Goal: Transaction & Acquisition: Download file/media

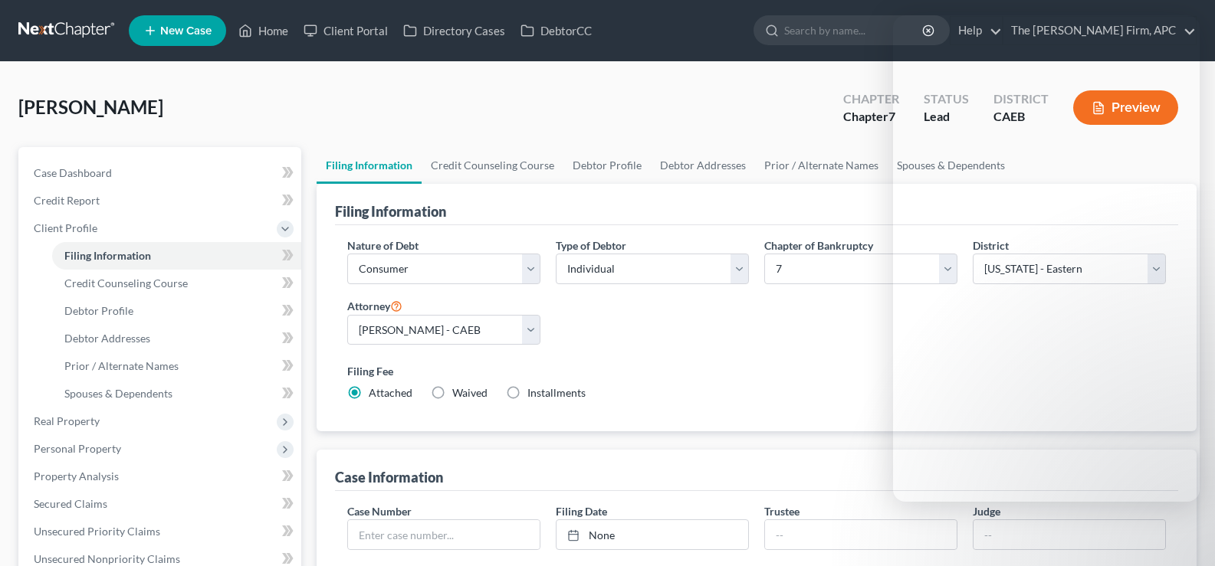
select select "1"
select select "0"
select select "8"
select select "0"
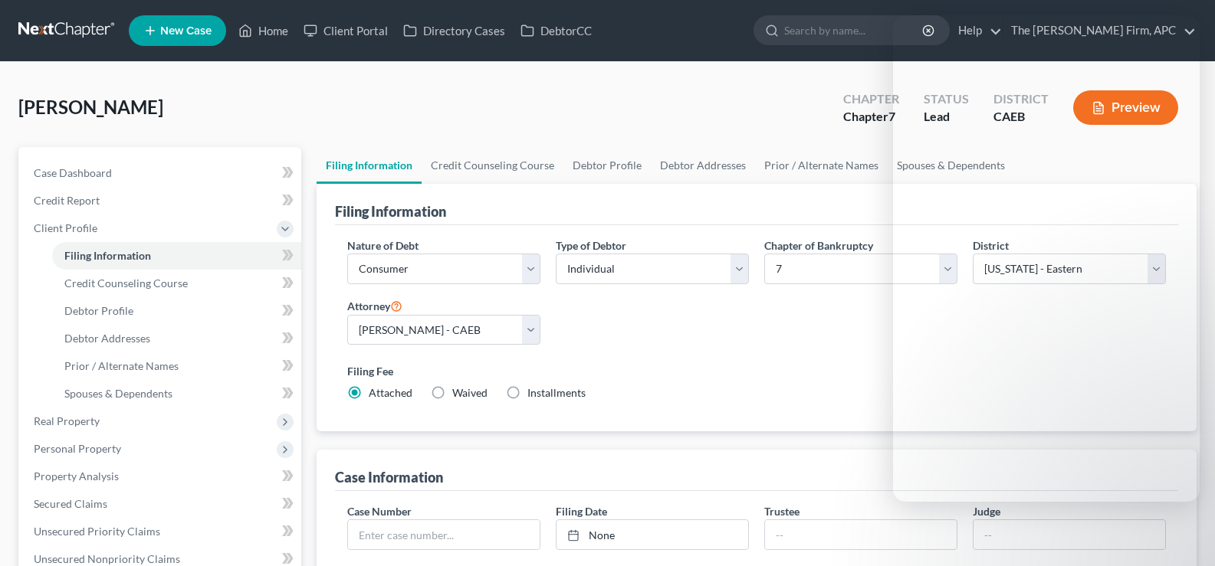
select select "4"
select select "1"
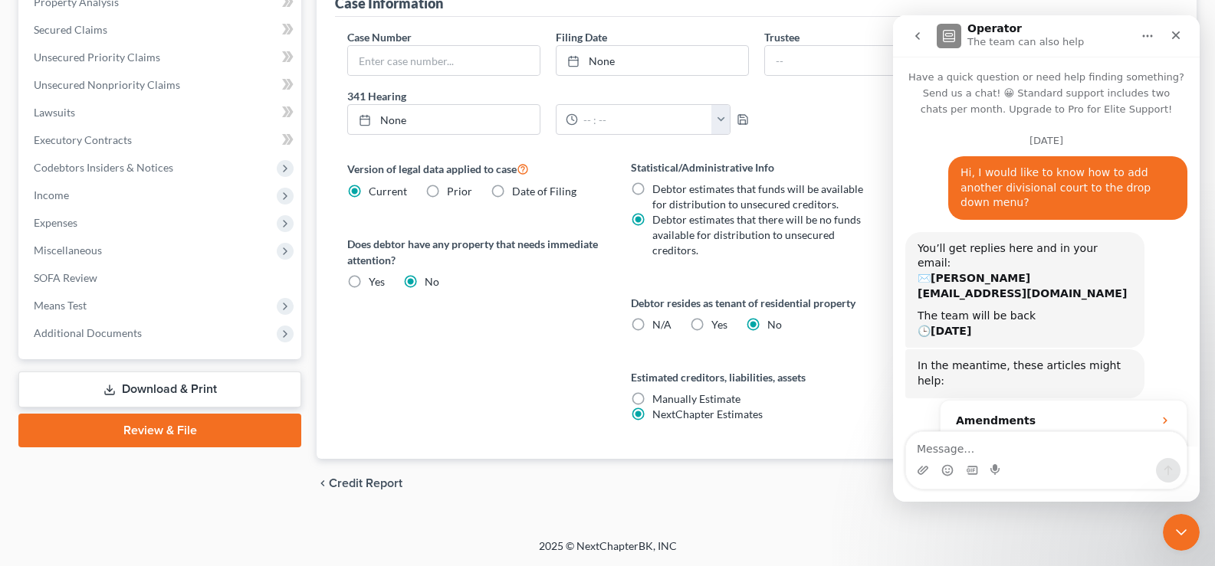
scroll to position [2, 0]
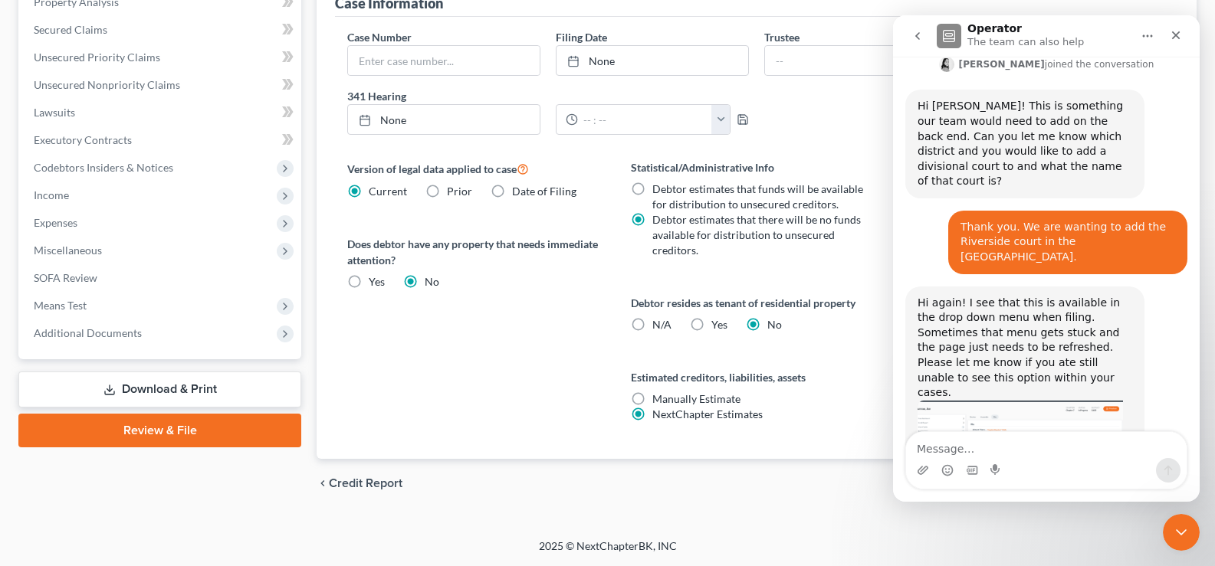
click at [1021, 401] on img "Lindsey says…" at bounding box center [1019, 455] width 205 height 109
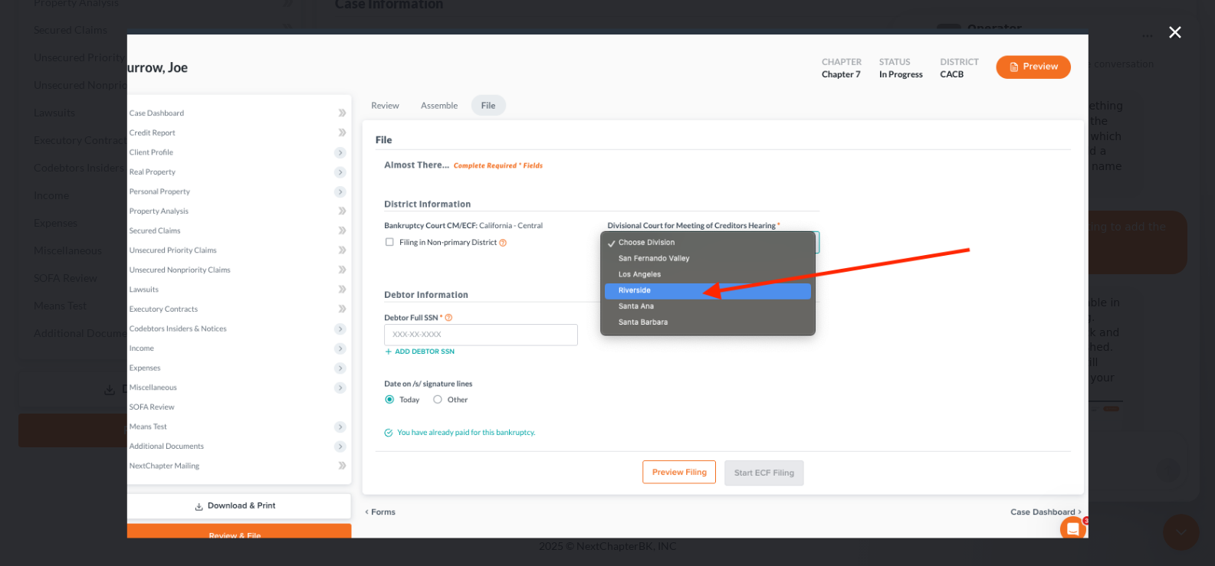
click at [1184, 28] on div "Intercom messenger" at bounding box center [607, 283] width 1215 height 566
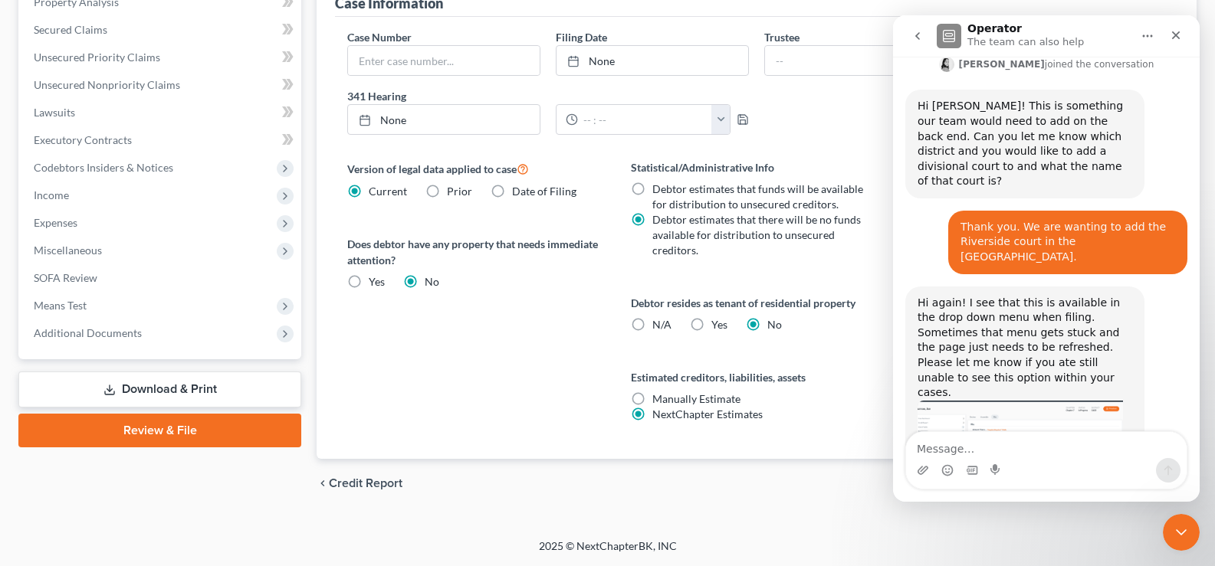
click at [564, 303] on div "Version of legal data applied to case Current Prior Date of Filing Legal data v…" at bounding box center [473, 309] width 283 height 300
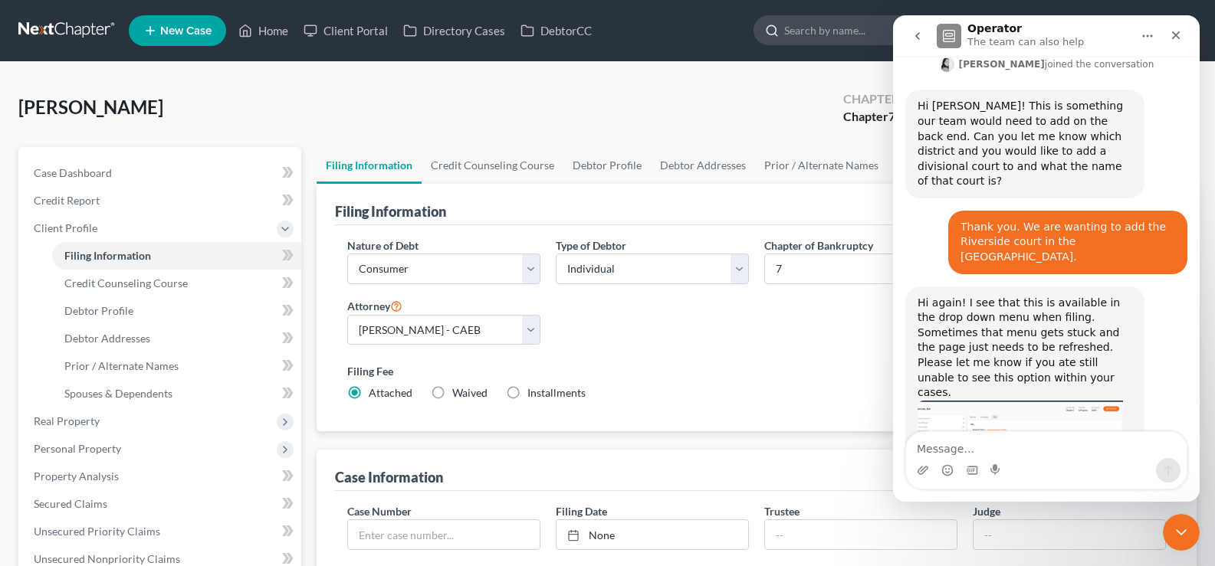
click at [851, 28] on input "search" at bounding box center [854, 30] width 140 height 28
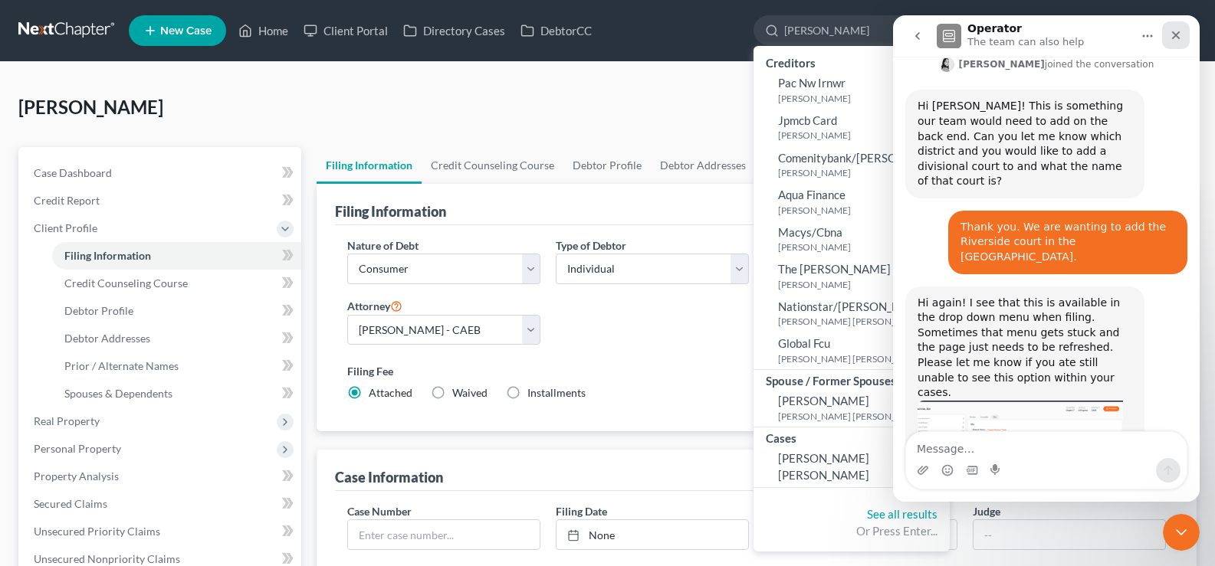
type input "acosta"
click at [1183, 31] on div "Close" at bounding box center [1176, 35] width 28 height 28
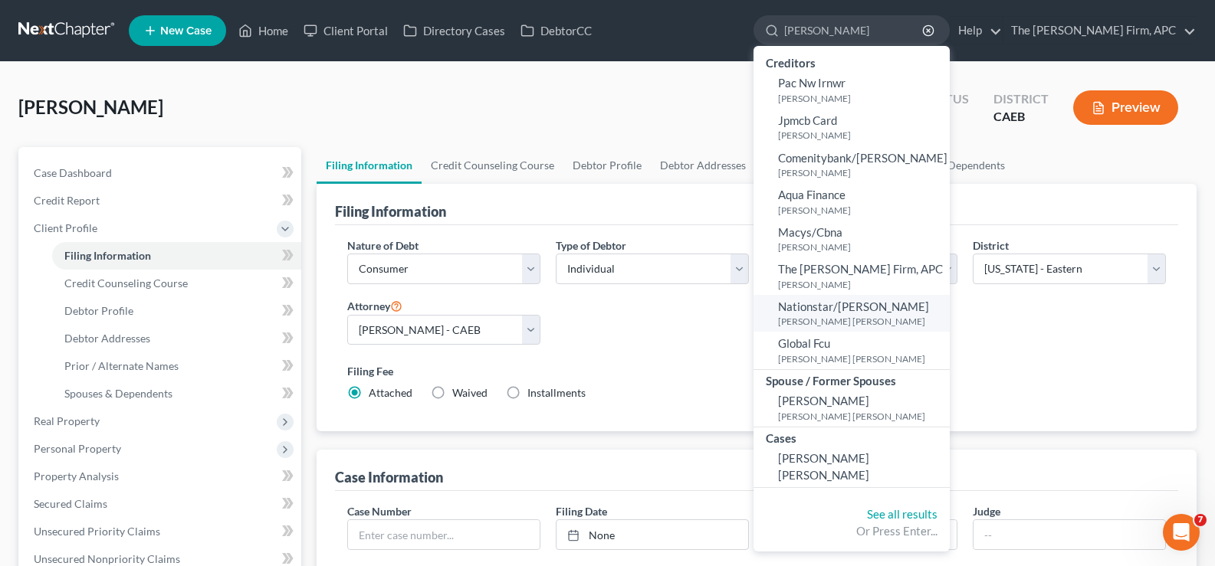
scroll to position [569, 0]
click at [885, 467] on link "[PERSON_NAME] [PERSON_NAME]" at bounding box center [851, 467] width 196 height 41
select select "4"
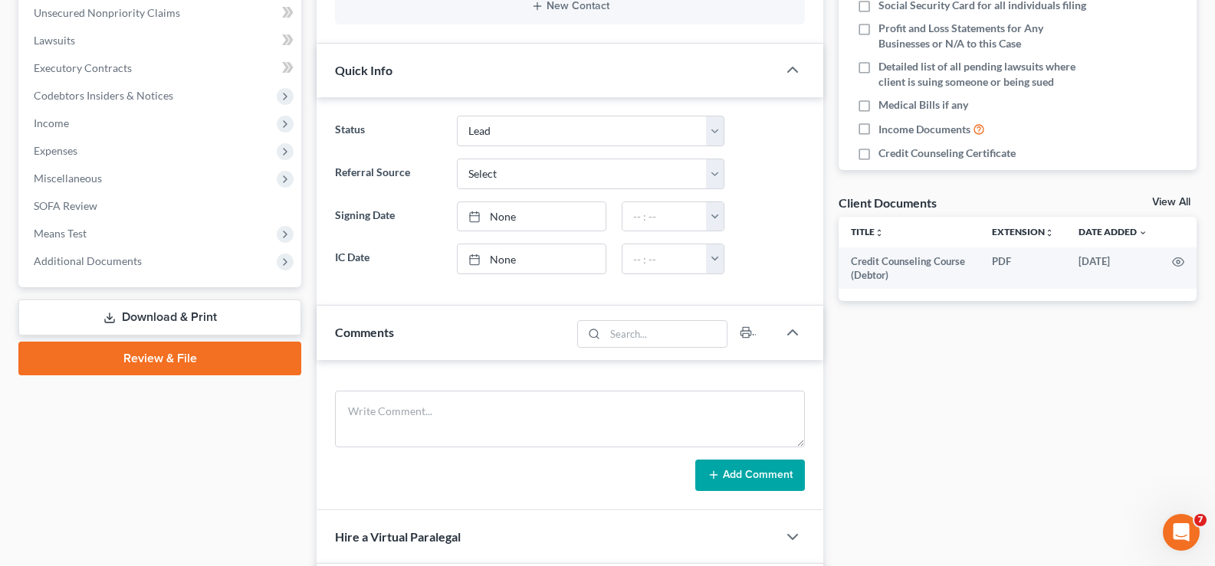
scroll to position [271, 0]
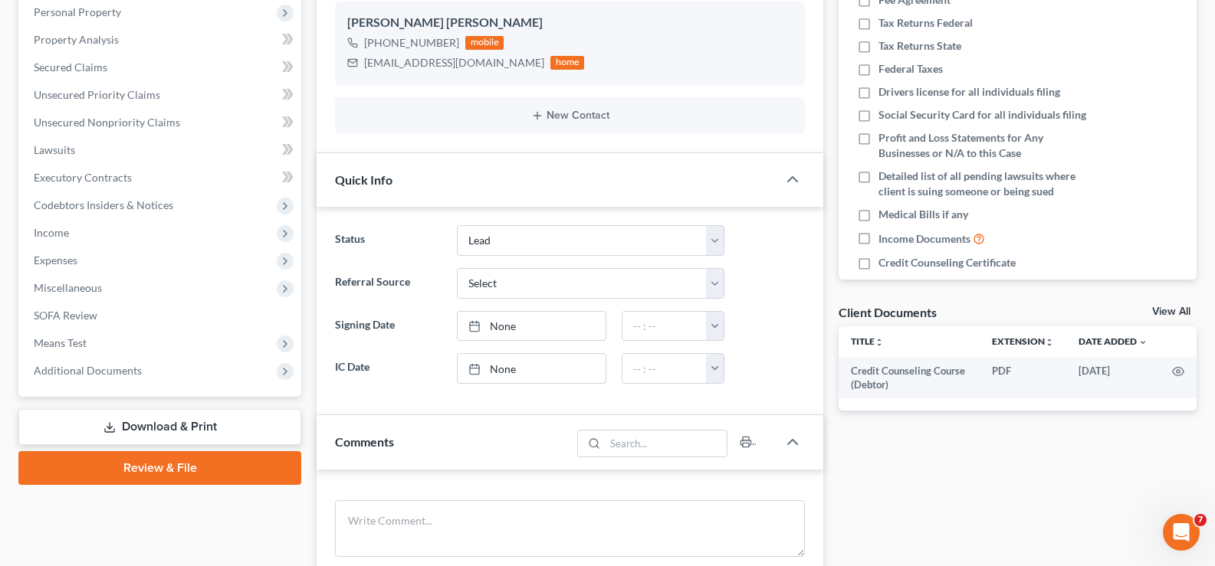
click at [225, 429] on link "Download & Print" at bounding box center [159, 427] width 283 height 36
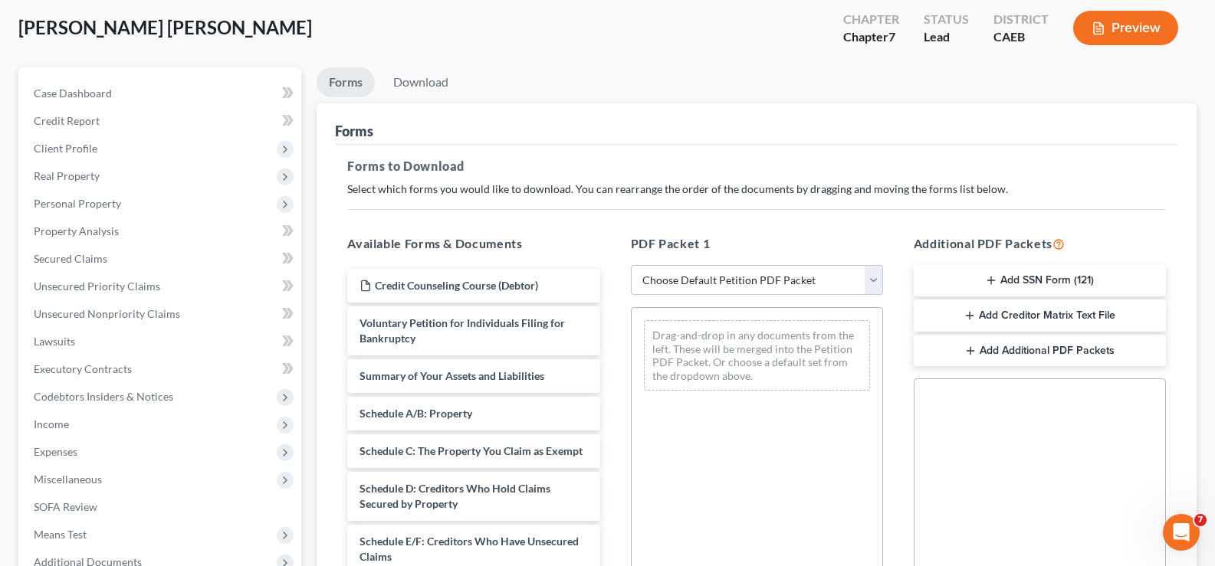
scroll to position [153, 0]
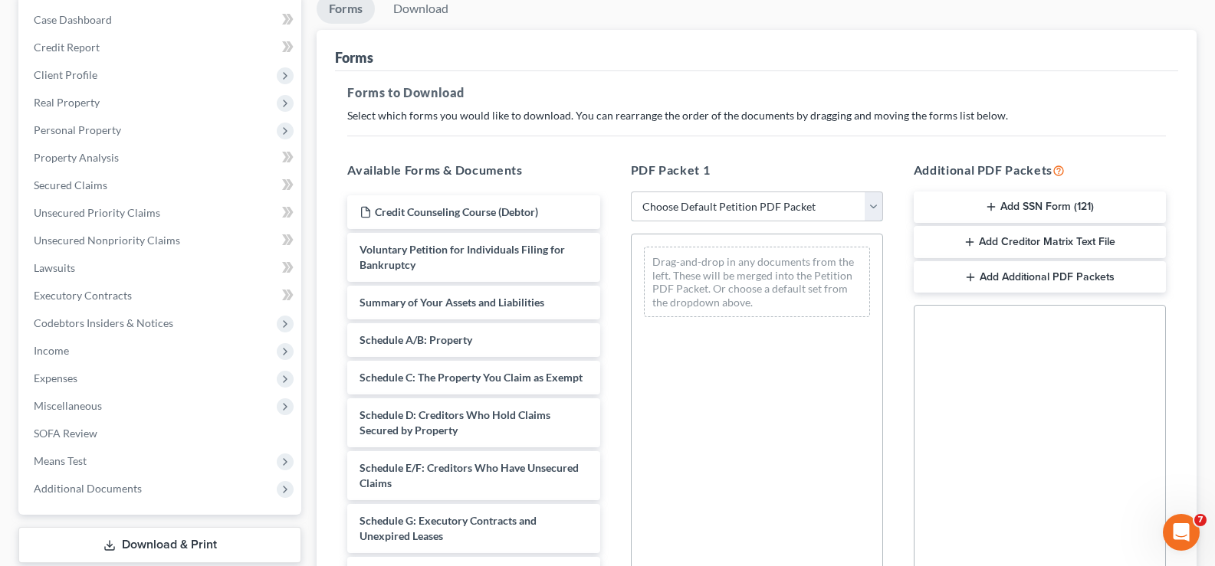
click at [872, 211] on select "Choose Default Petition PDF Packet Complete Bankruptcy Petition (all forms and …" at bounding box center [757, 207] width 252 height 31
select select "0"
click at [631, 192] on select "Choose Default Petition PDF Packet Complete Bankruptcy Petition (all forms and …" at bounding box center [757, 207] width 252 height 31
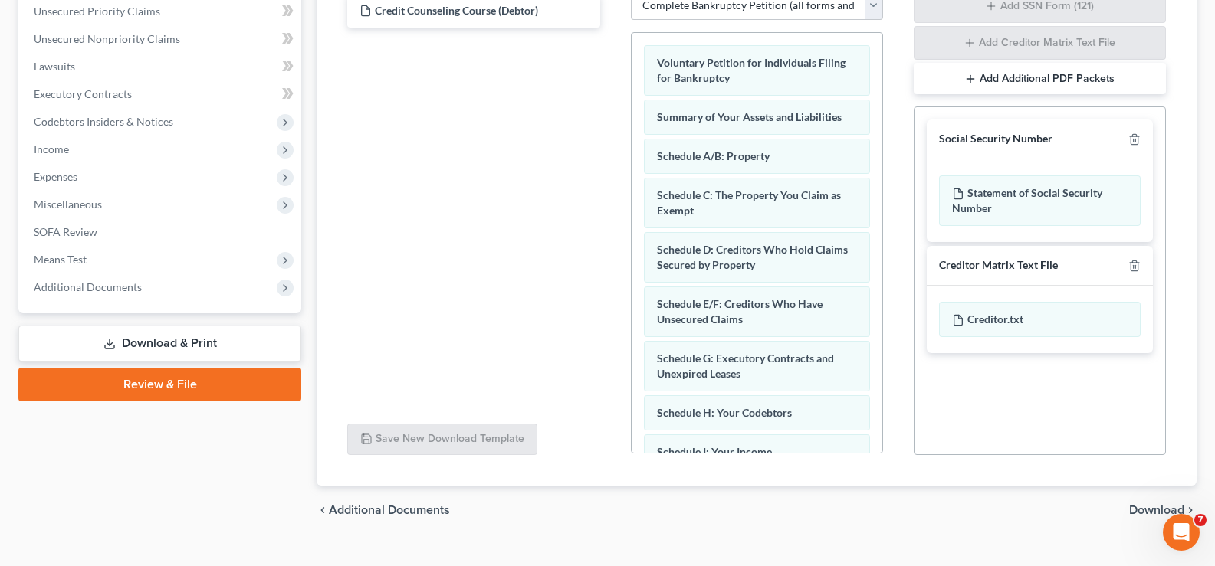
scroll to position [382, 0]
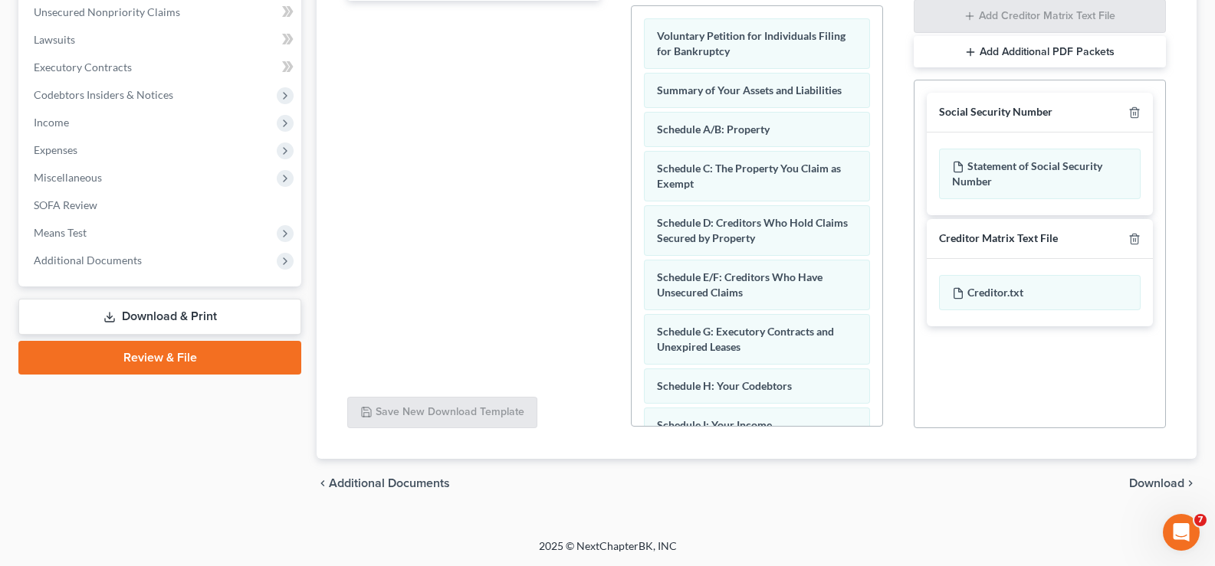
click at [1144, 486] on span "Download" at bounding box center [1156, 483] width 55 height 12
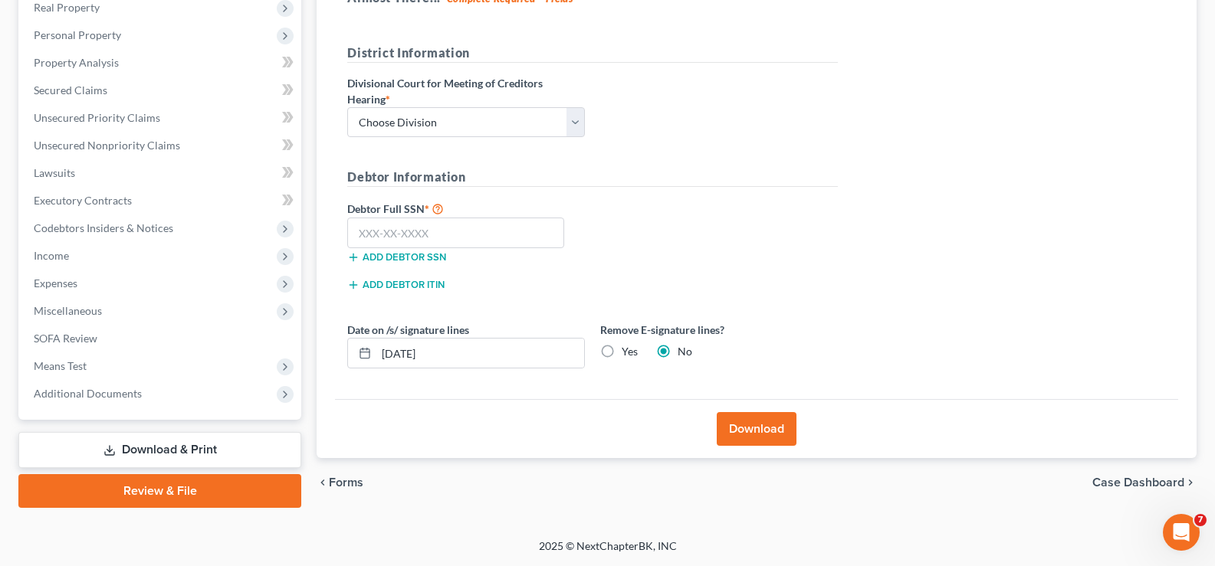
scroll to position [248, 0]
click at [504, 119] on select "Choose Division Fresno Modesto Sacramento" at bounding box center [466, 122] width 238 height 31
select select "0"
click at [347, 107] on select "Choose Division Fresno Modesto Sacramento" at bounding box center [466, 122] width 238 height 31
click at [510, 105] on label "Divisional Court for Meeting of Creditors Hearing *" at bounding box center [466, 91] width 238 height 32
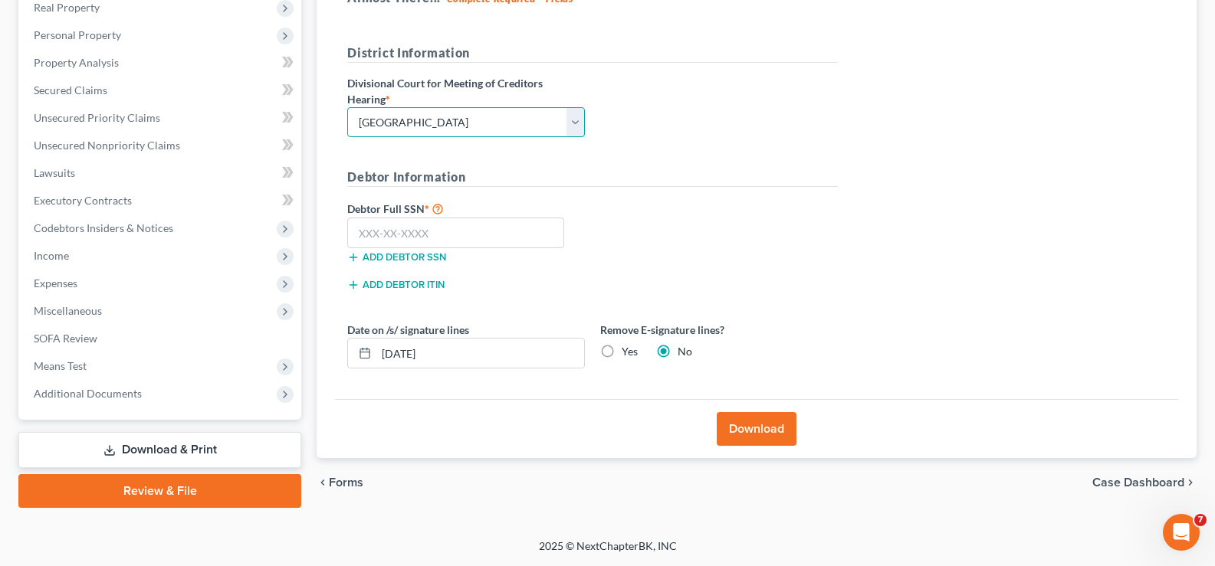
click at [499, 120] on select "Choose Division Fresno Modesto Sacramento" at bounding box center [466, 122] width 238 height 31
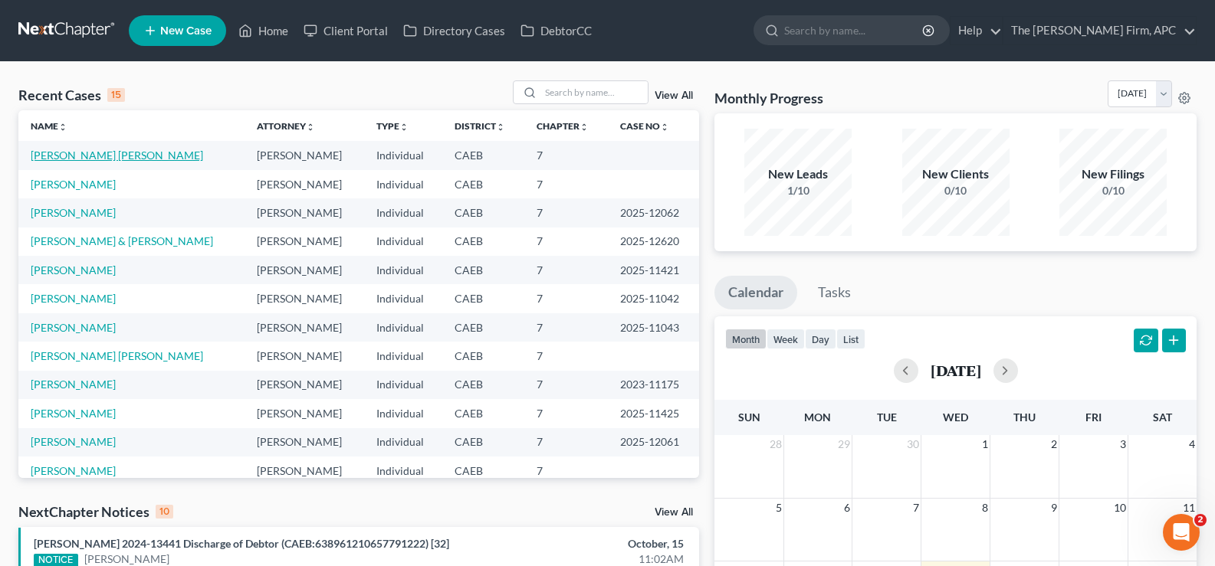
click at [96, 155] on link "[PERSON_NAME] [PERSON_NAME]" at bounding box center [117, 155] width 172 height 13
select select "4"
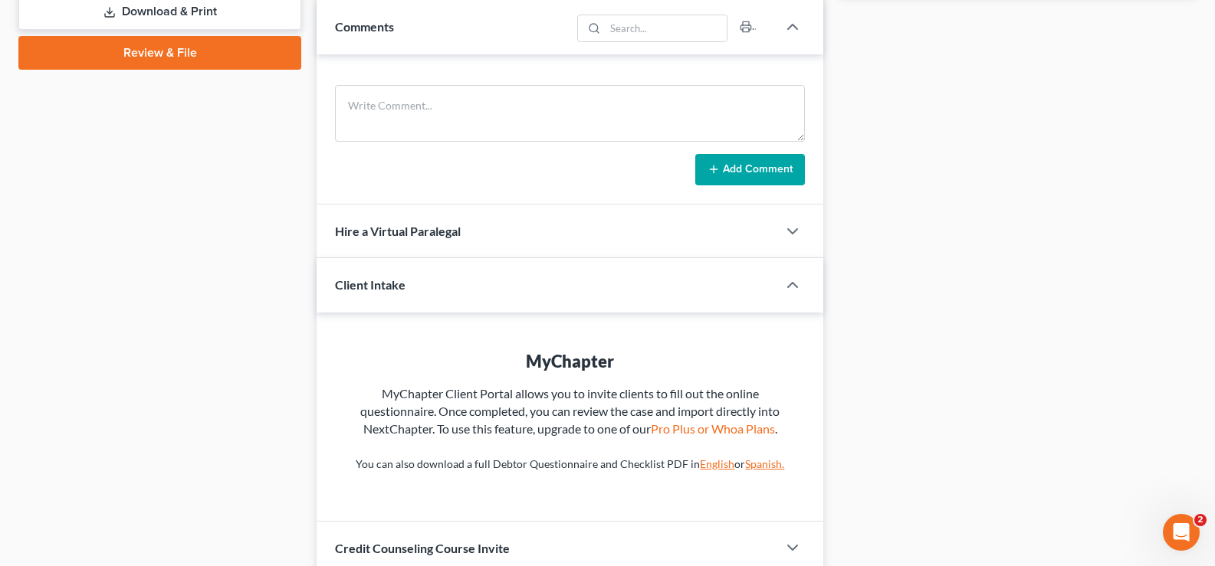
scroll to position [578, 0]
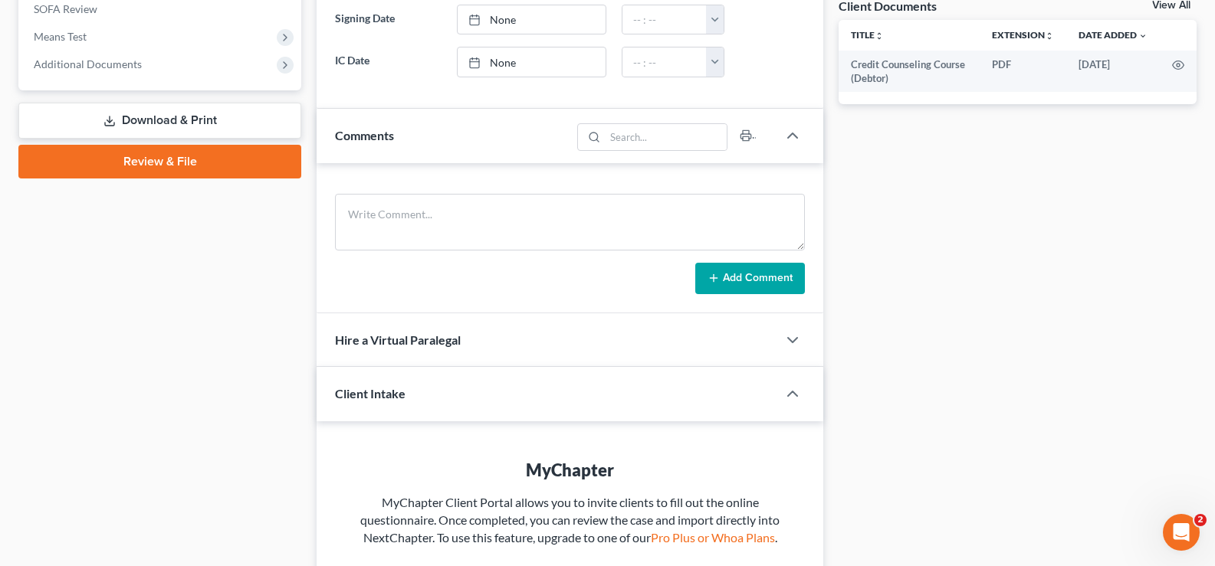
click at [212, 116] on link "Download & Print" at bounding box center [159, 121] width 283 height 36
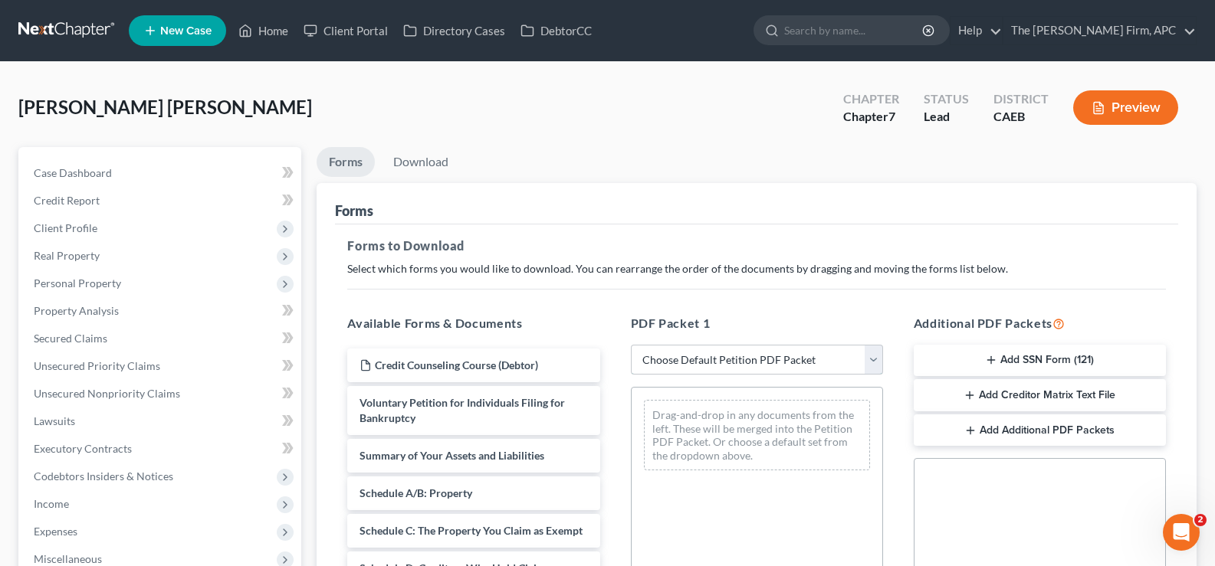
click at [812, 348] on select "Choose Default Petition PDF Packet Complete Bankruptcy Petition (all forms and …" at bounding box center [757, 360] width 252 height 31
select select "0"
click at [631, 345] on select "Choose Default Petition PDF Packet Complete Bankruptcy Petition (all forms and …" at bounding box center [757, 360] width 252 height 31
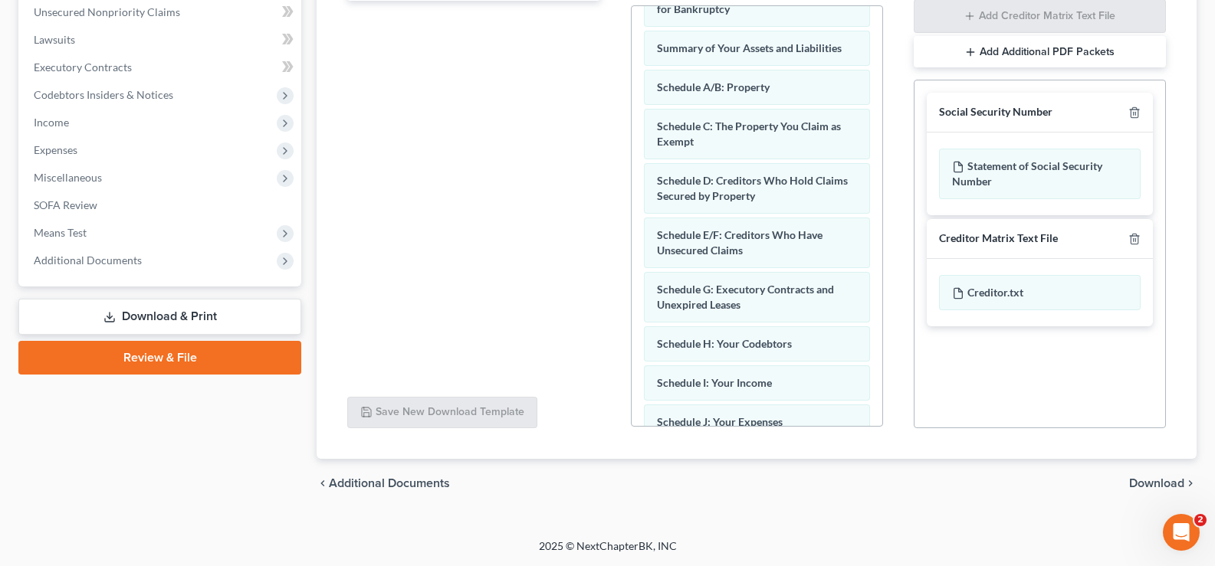
scroll to position [77, 0]
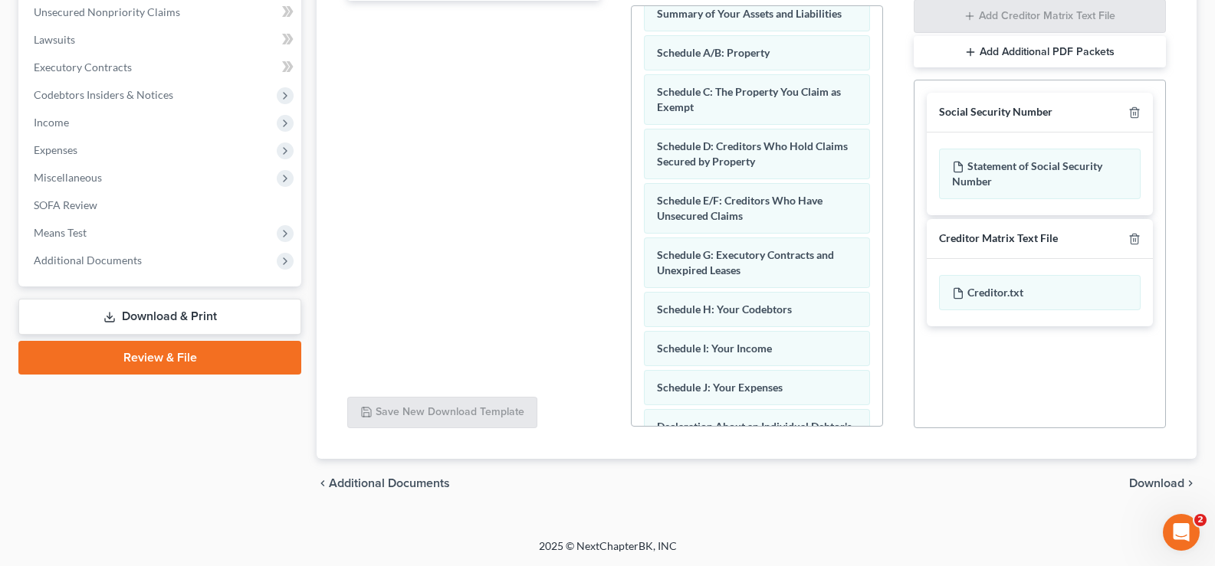
click at [1169, 490] on span "Download" at bounding box center [1156, 483] width 55 height 12
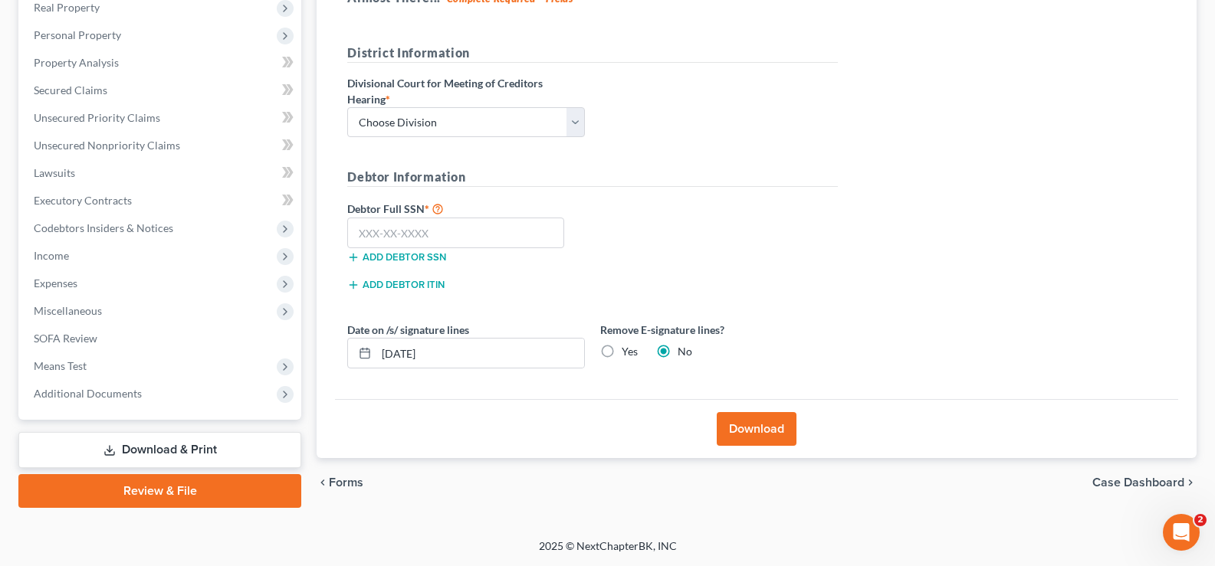
click at [497, 140] on div "District Information Divisional Court for Meeting of Creditors Hearing * Choose…" at bounding box center [593, 97] width 506 height 107
click at [491, 124] on select "Choose Division Fresno Modesto Sacramento" at bounding box center [466, 122] width 238 height 31
click at [707, 168] on h5 "Debtor Information" at bounding box center [592, 177] width 490 height 19
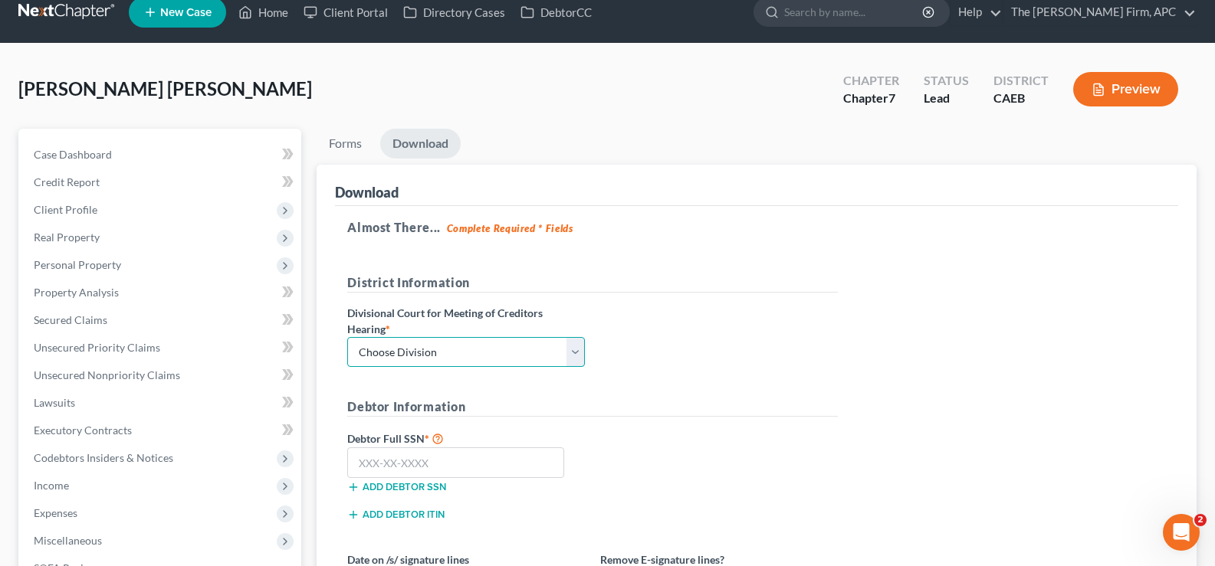
click at [530, 340] on select "Choose Division Fresno Modesto Sacramento" at bounding box center [466, 352] width 238 height 31
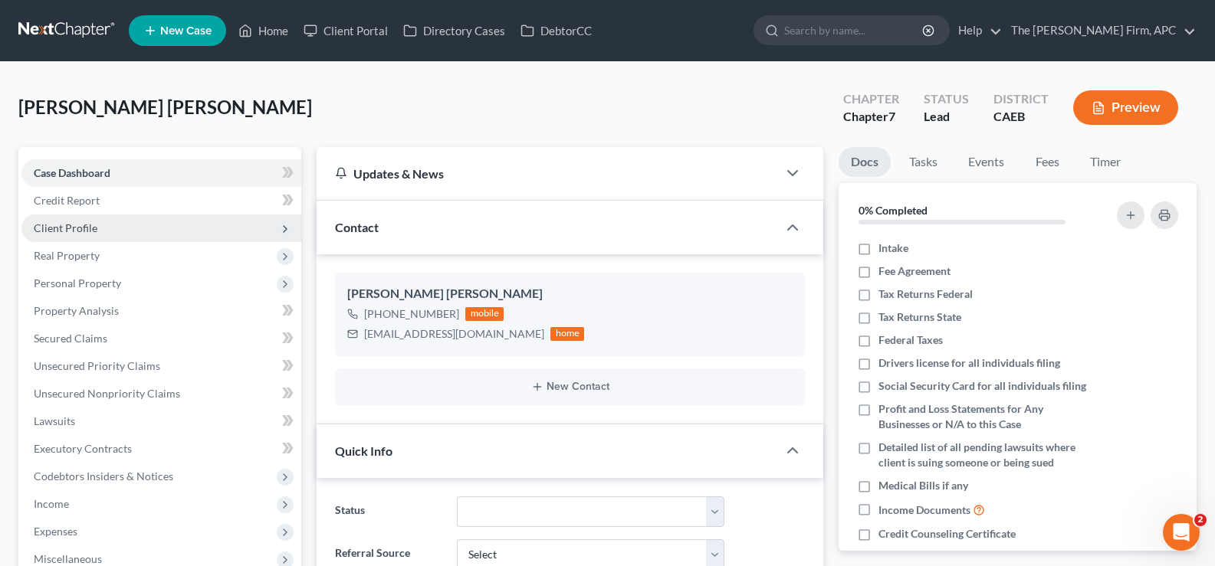
click at [190, 221] on span "Client Profile" at bounding box center [161, 229] width 280 height 28
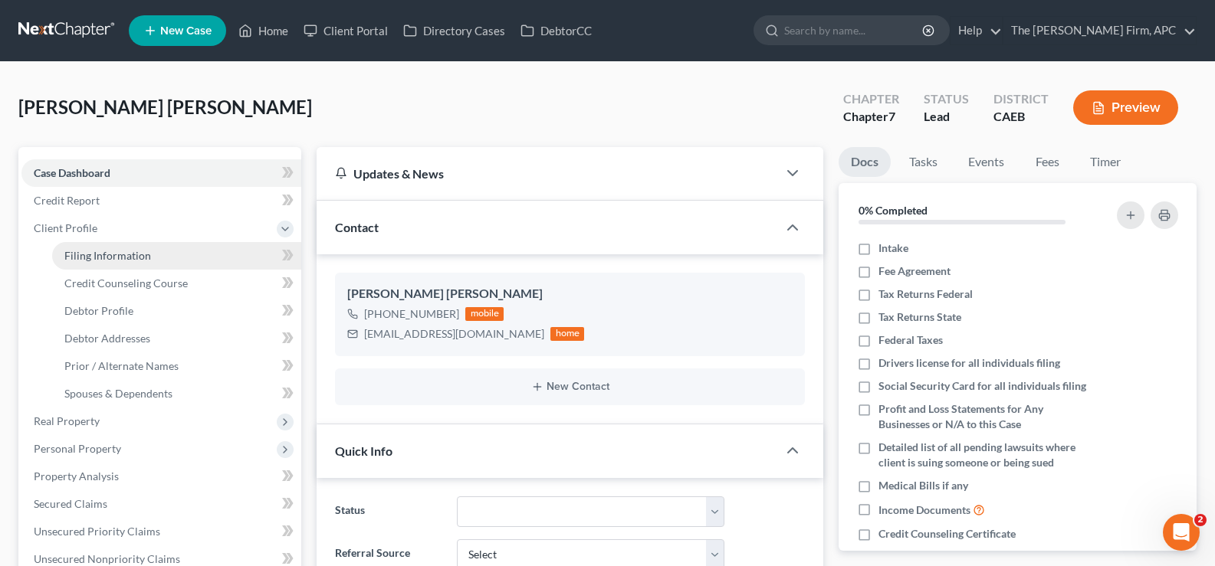
click at [194, 251] on link "Filing Information" at bounding box center [176, 256] width 249 height 28
select select "1"
select select "0"
select select "4"
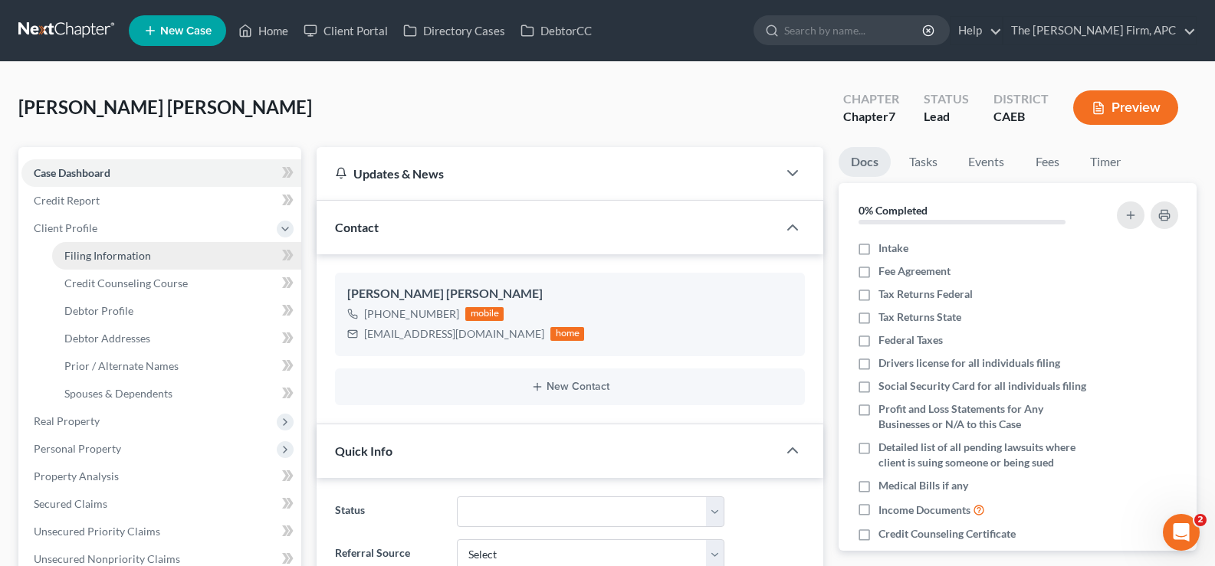
select select "1"
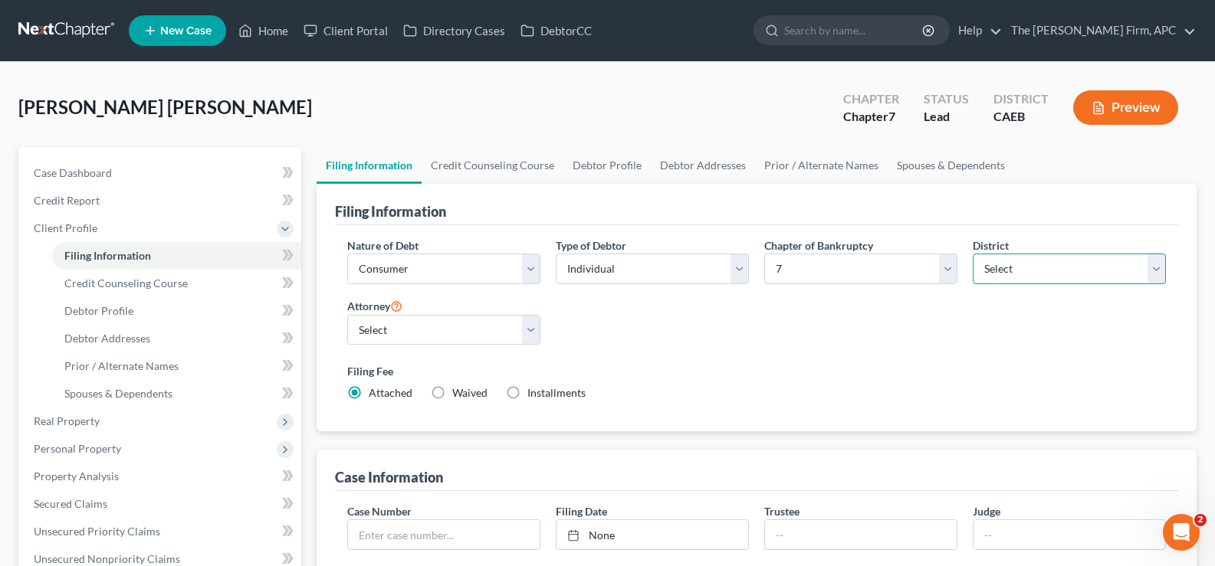
click at [1121, 269] on select "Select Alabama - Middle Alabama - Northern Alabama - Southern Alaska Arizona Ar…" at bounding box center [1069, 269] width 193 height 31
select select "7"
click at [973, 254] on select "Select Alabama - Middle Alabama - Northern Alabama - Southern Alaska Arizona Ar…" at bounding box center [1069, 269] width 193 height 31
click at [976, 316] on div "Nature of Debt Select Business Consumer Other Nature of Business Select Clearin…" at bounding box center [757, 327] width 834 height 179
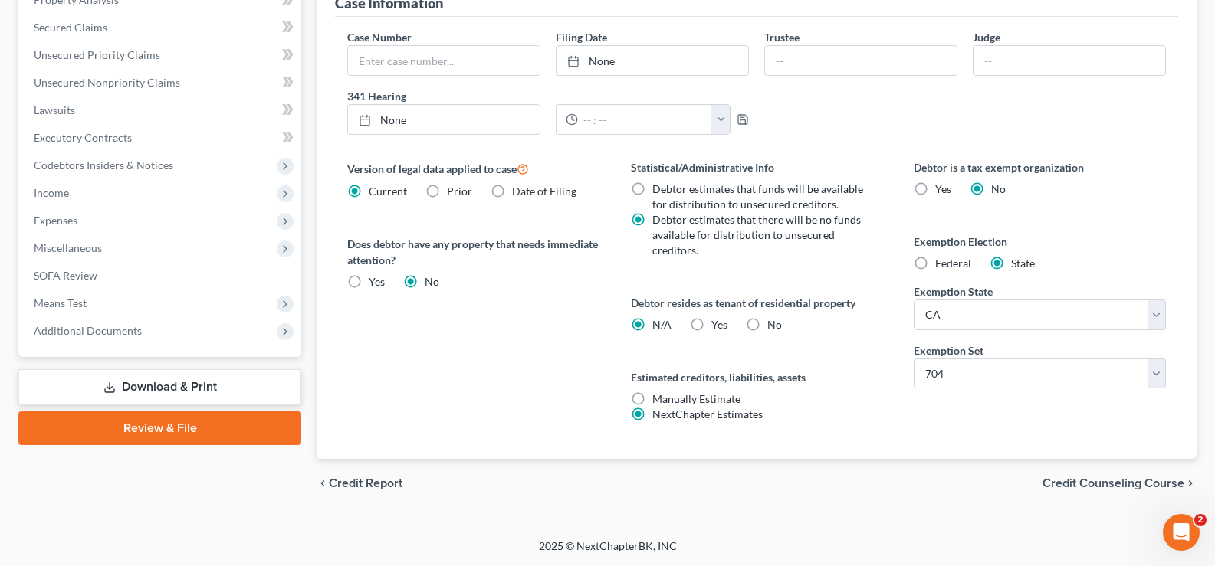
click at [1110, 487] on span "Credit Counseling Course" at bounding box center [1113, 483] width 142 height 12
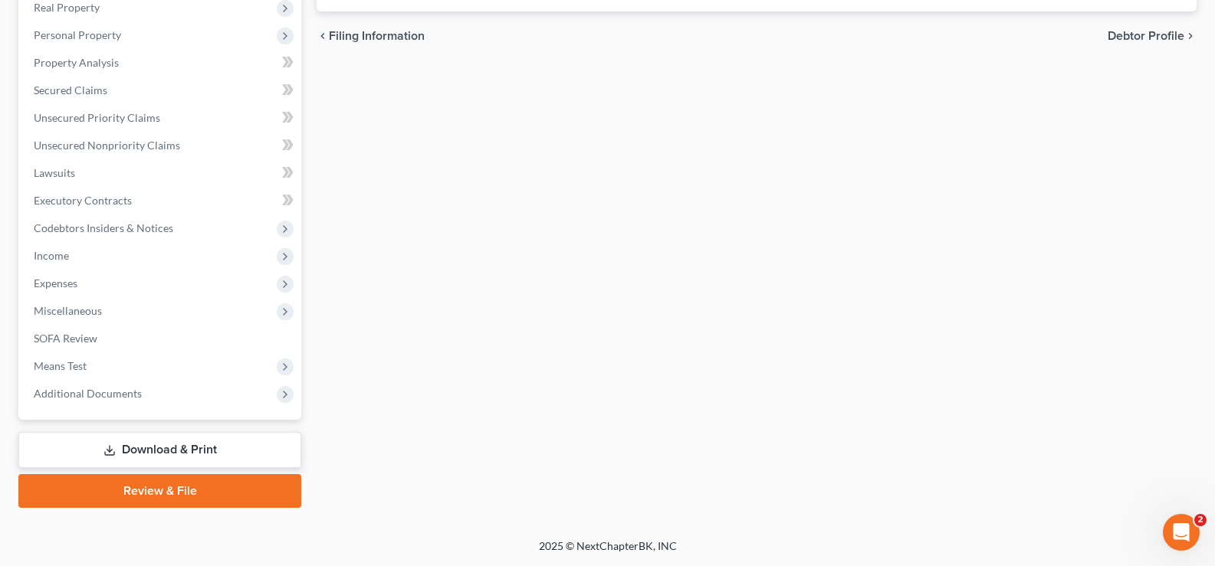
click at [258, 438] on link "Download & Print" at bounding box center [159, 450] width 283 height 36
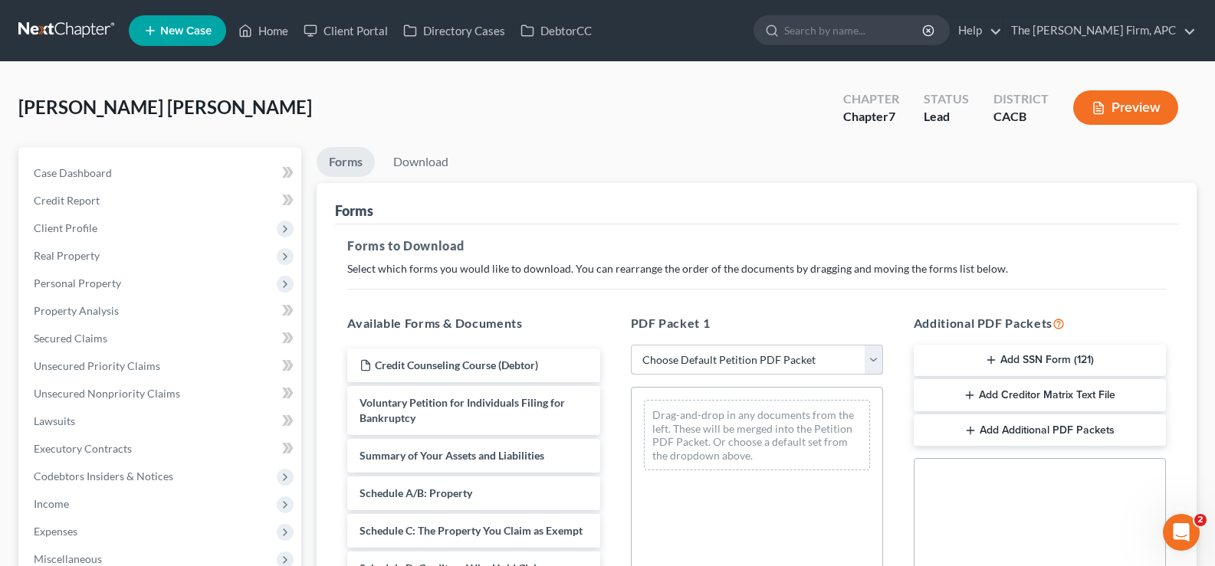
click at [781, 356] on select "Choose Default Petition PDF Packet Complete Bankruptcy Petition (all forms and …" at bounding box center [757, 360] width 252 height 31
select select "0"
click at [631, 345] on select "Choose Default Petition PDF Packet Complete Bankruptcy Petition (all forms and …" at bounding box center [757, 360] width 252 height 31
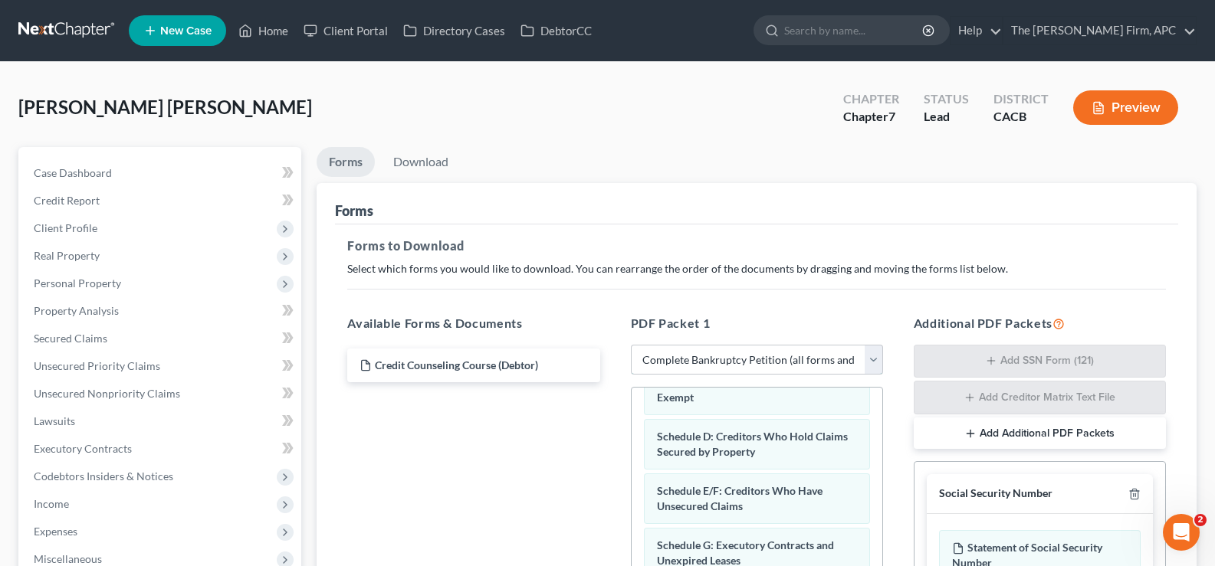
scroll to position [307, 0]
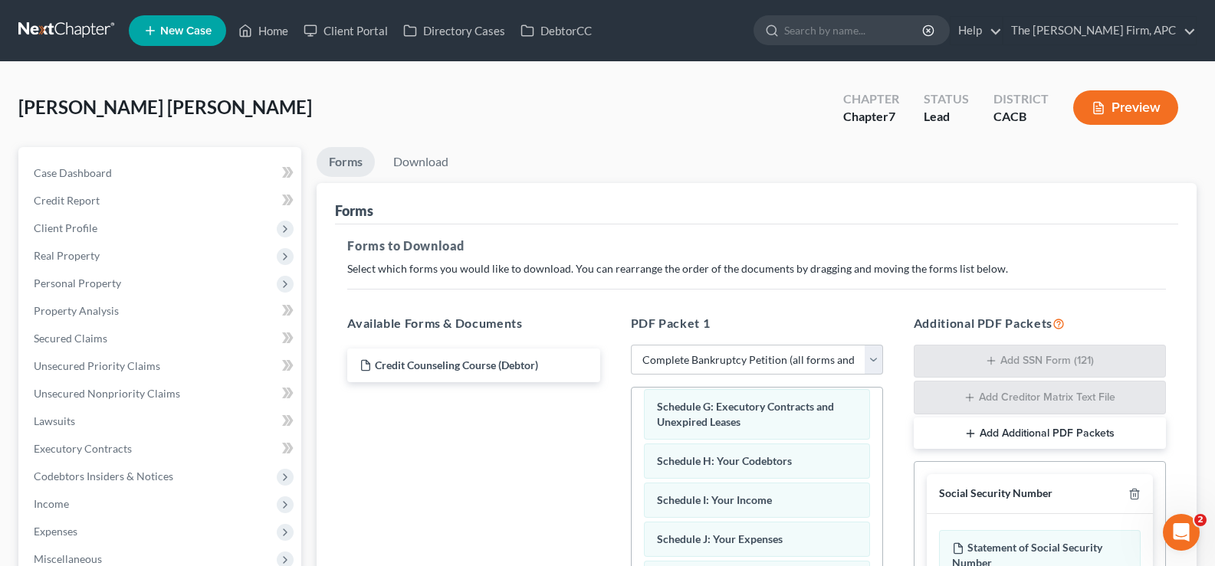
click at [996, 417] on div "Additional PDF Packets Add SSN Form (121) Add Creditor Matrix Text File Add Add…" at bounding box center [1039, 562] width 283 height 521
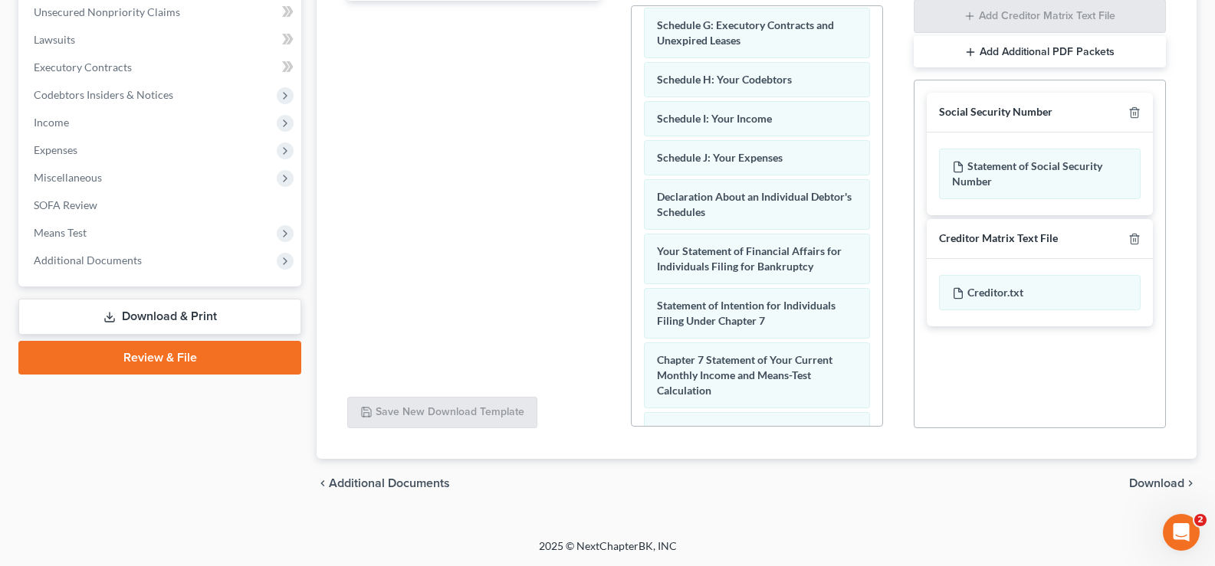
click at [1145, 481] on span "Download" at bounding box center [1156, 483] width 55 height 12
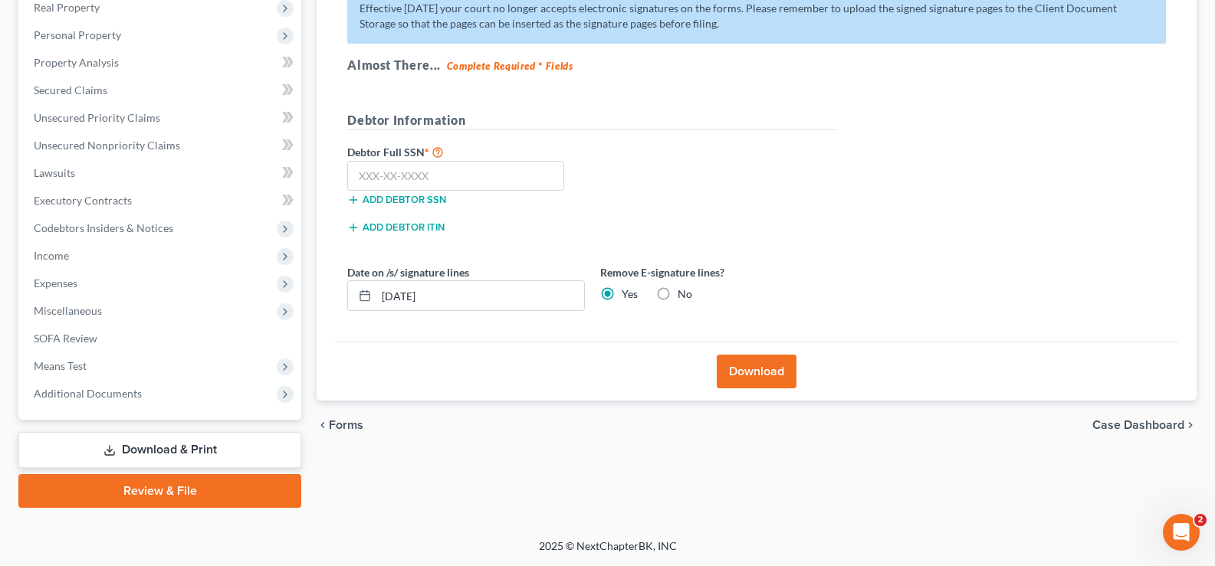
scroll to position [248, 0]
click at [477, 174] on input "text" at bounding box center [455, 176] width 217 height 31
type input "621-70-3415"
click at [757, 378] on button "Download" at bounding box center [757, 372] width 80 height 34
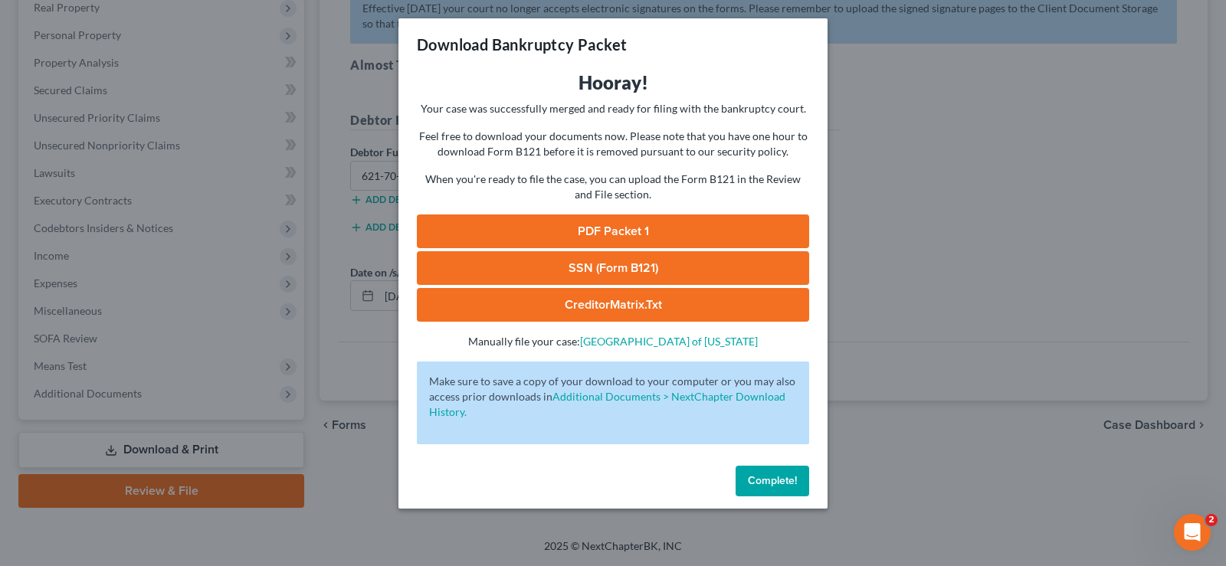
click at [897, 357] on div "Download Bankruptcy Packet Hooray! Your case was successfully merged and ready …" at bounding box center [613, 283] width 1226 height 566
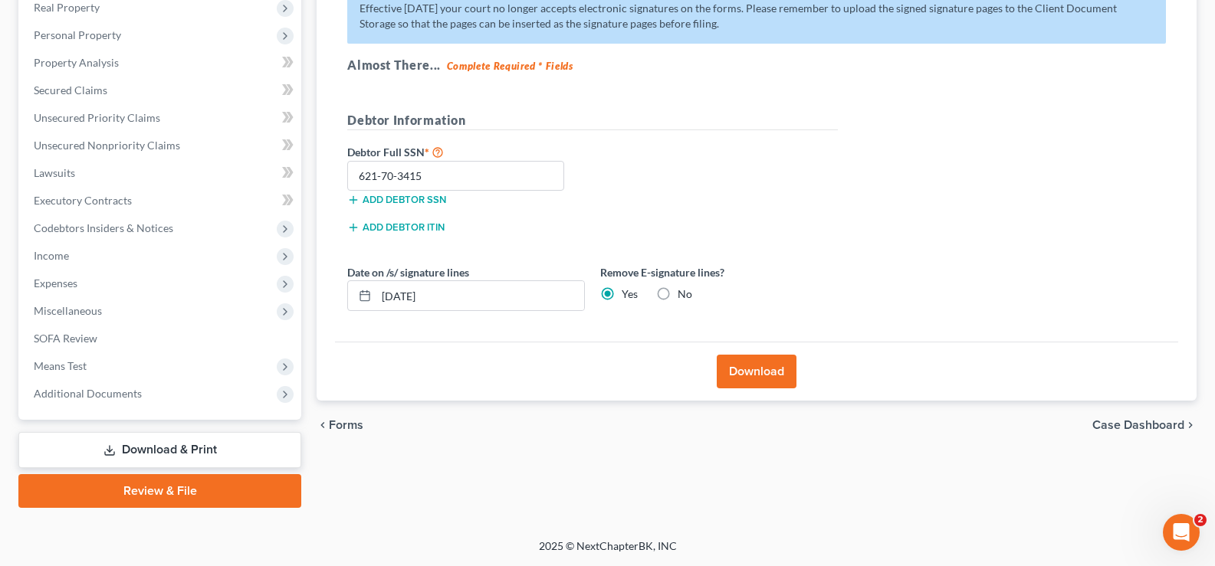
click at [193, 448] on link "Download & Print" at bounding box center [159, 450] width 283 height 36
click at [193, 450] on link "Download & Print" at bounding box center [159, 450] width 283 height 36
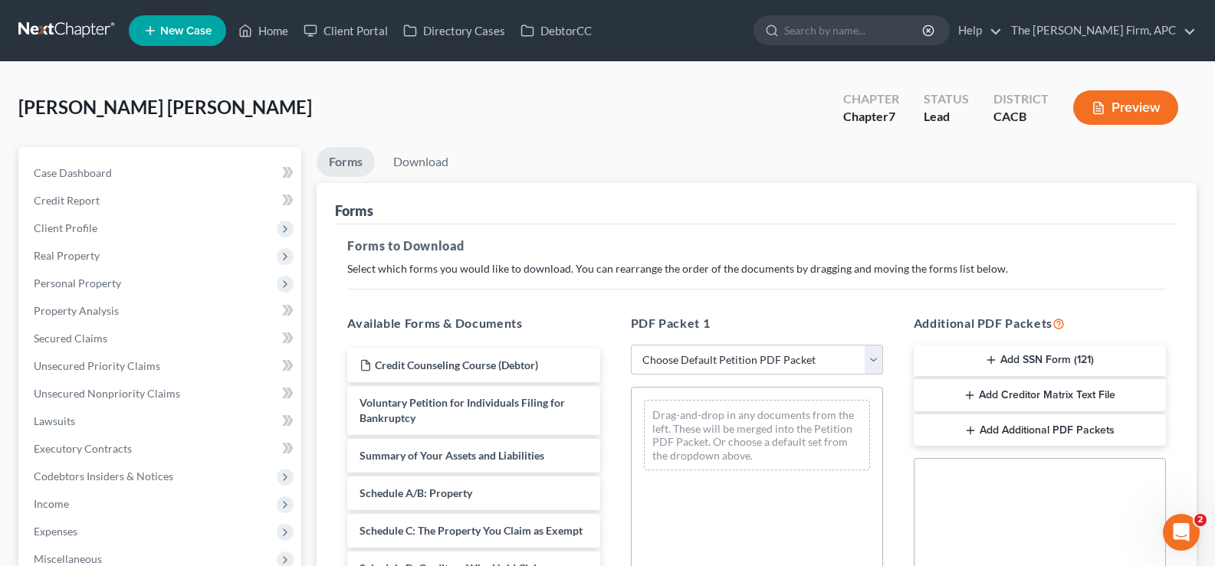
click at [808, 360] on select "Choose Default Petition PDF Packet Complete Bankruptcy Petition (all forms and …" at bounding box center [757, 360] width 252 height 31
select select "0"
click at [631, 345] on select "Choose Default Petition PDF Packet Complete Bankruptcy Petition (all forms and …" at bounding box center [757, 360] width 252 height 31
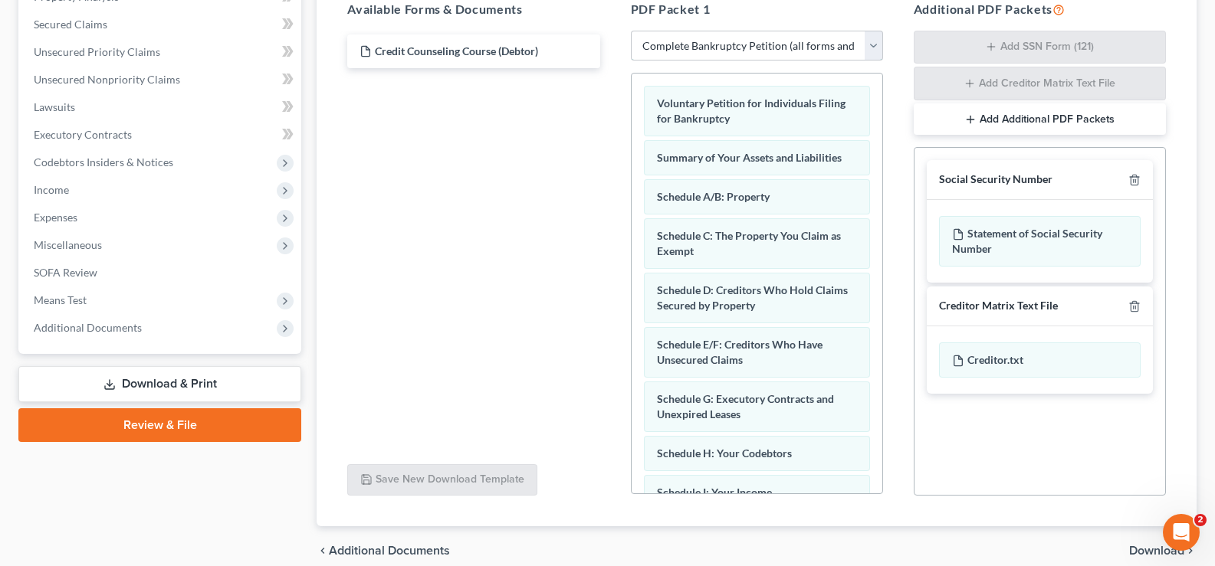
scroll to position [382, 0]
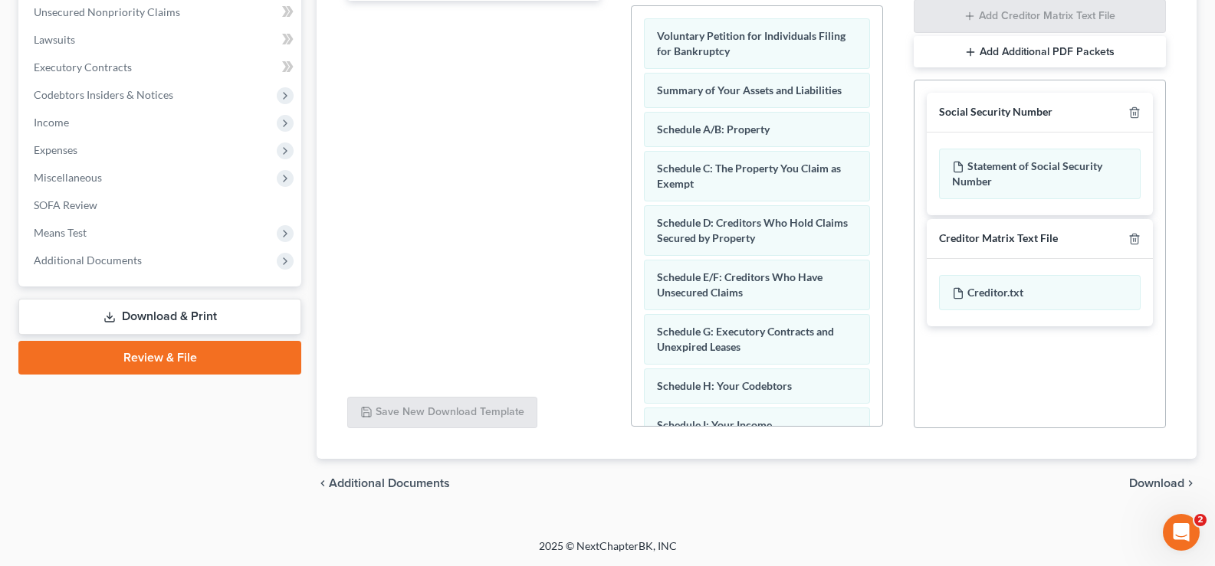
click at [1146, 477] on span "Download" at bounding box center [1156, 483] width 55 height 12
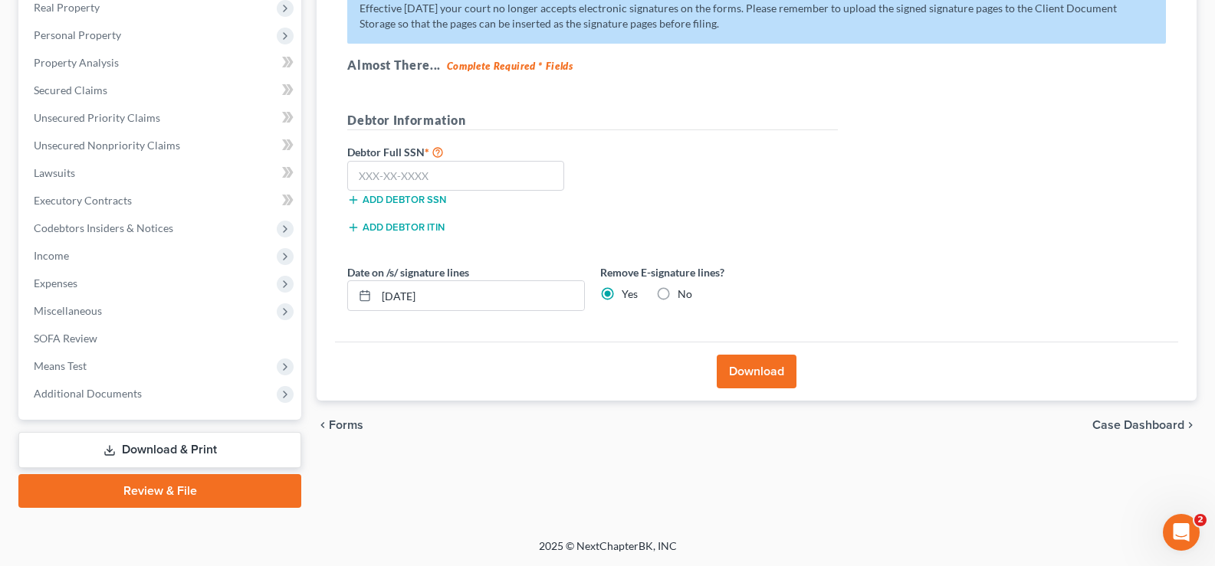
scroll to position [248, 0]
click at [536, 175] on input "text" at bounding box center [455, 176] width 217 height 31
type input "621-70-3415"
click at [753, 366] on button "Download" at bounding box center [757, 372] width 80 height 34
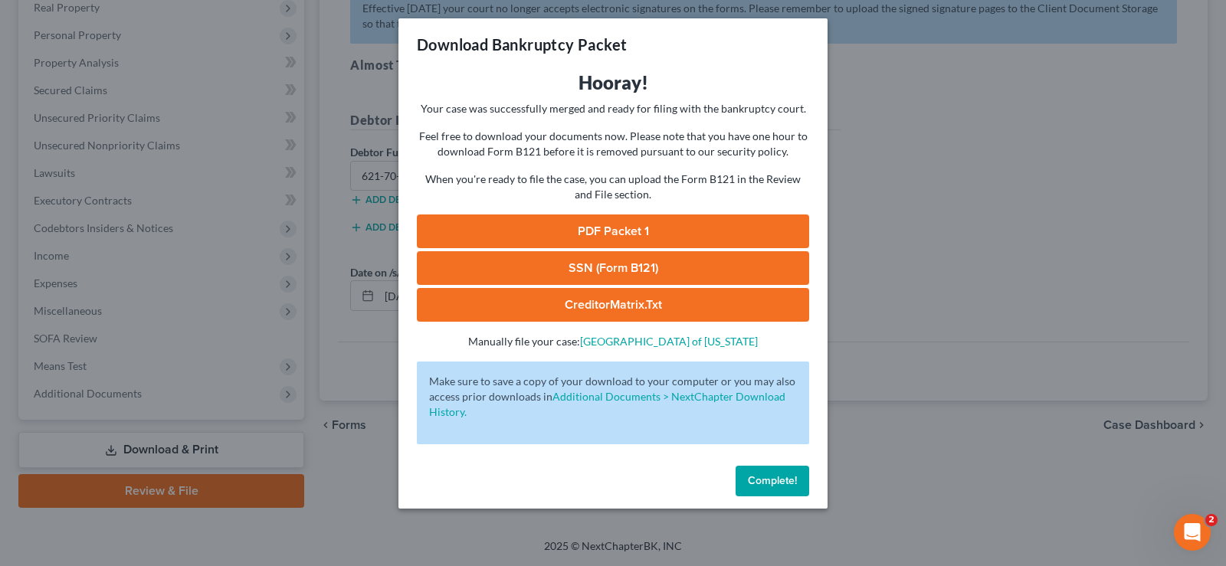
click at [520, 222] on link "PDF Packet 1" at bounding box center [613, 232] width 392 height 34
click at [610, 270] on link "SSN (Form B121)" at bounding box center [613, 268] width 392 height 34
click at [900, 158] on div "Download Bankruptcy Packet Hooray! Your case was successfully merged and ready …" at bounding box center [613, 283] width 1226 height 566
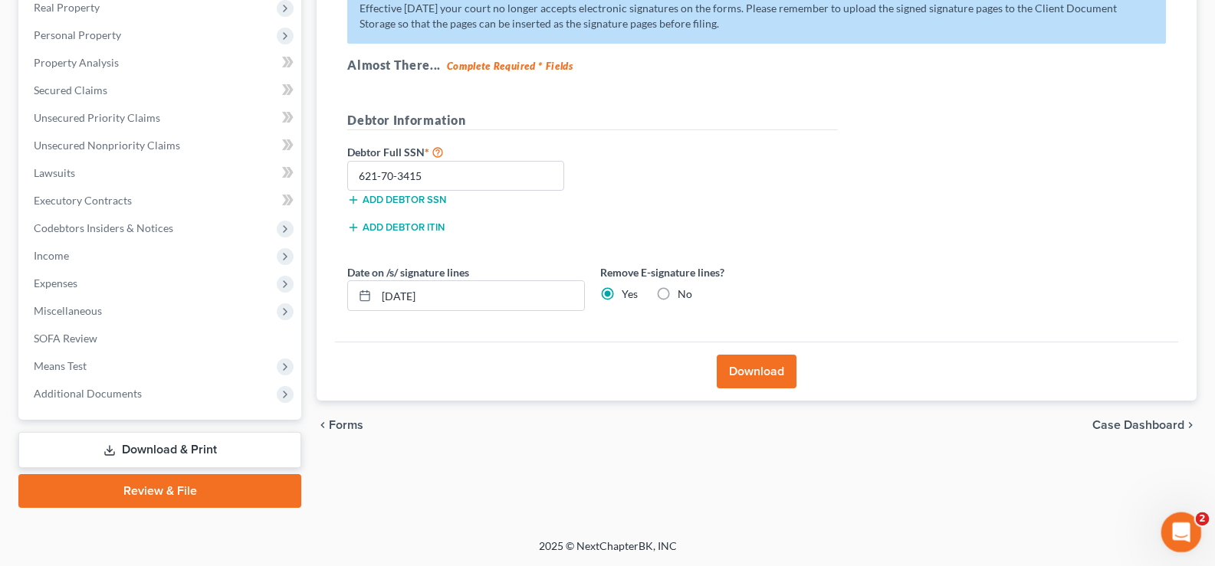
click at [1183, 516] on div "Open Intercom Messenger" at bounding box center [1178, 530] width 51 height 51
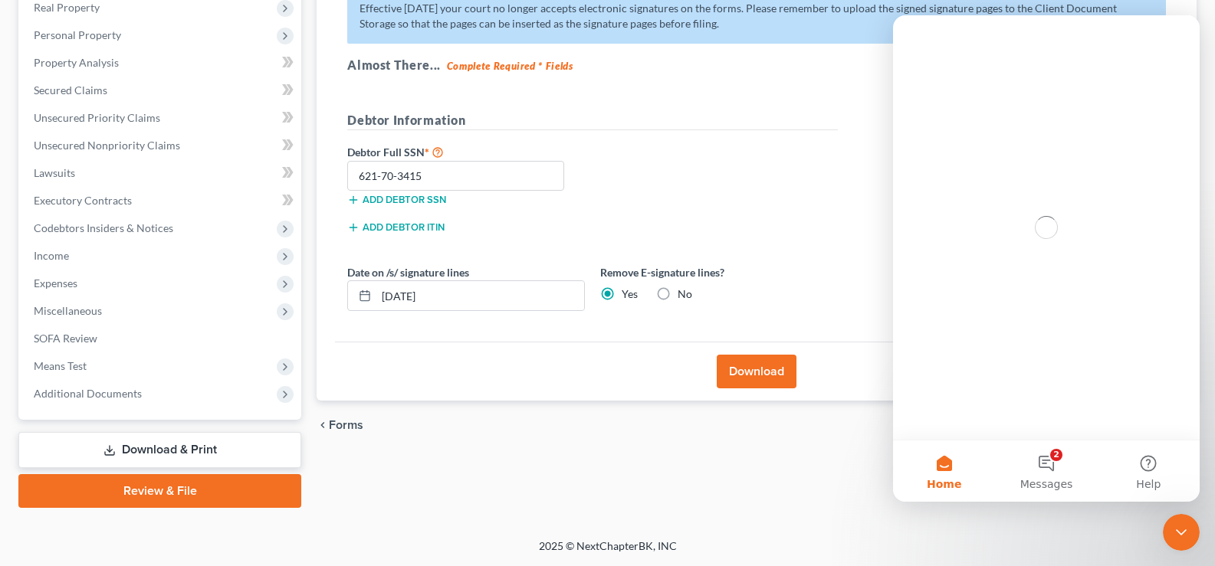
scroll to position [0, 0]
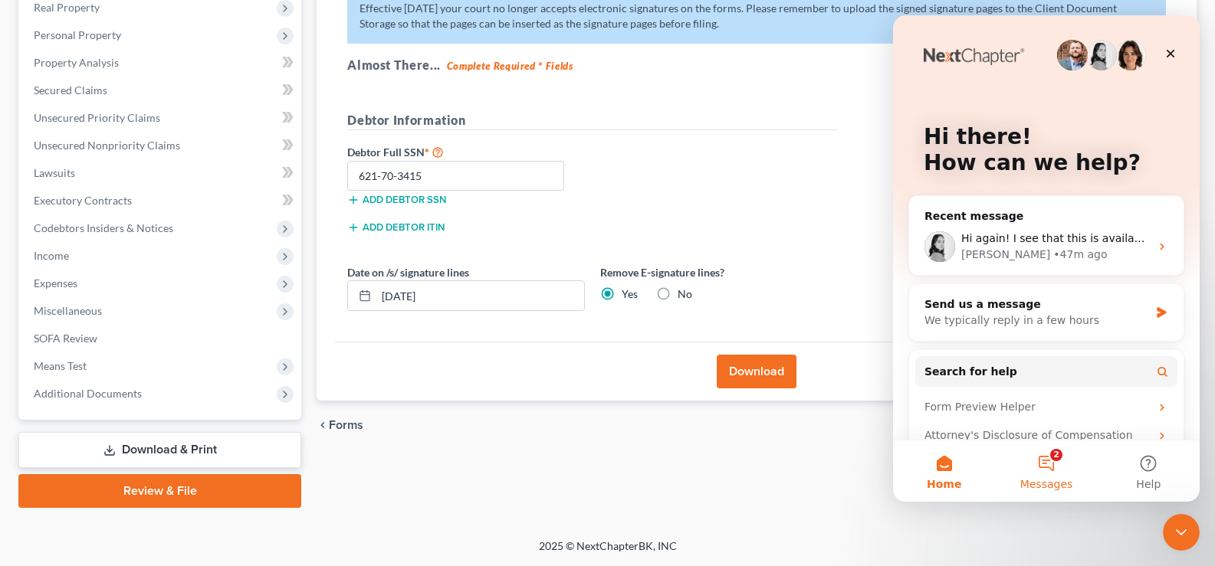
click at [1042, 471] on button "2 Messages" at bounding box center [1046, 471] width 102 height 61
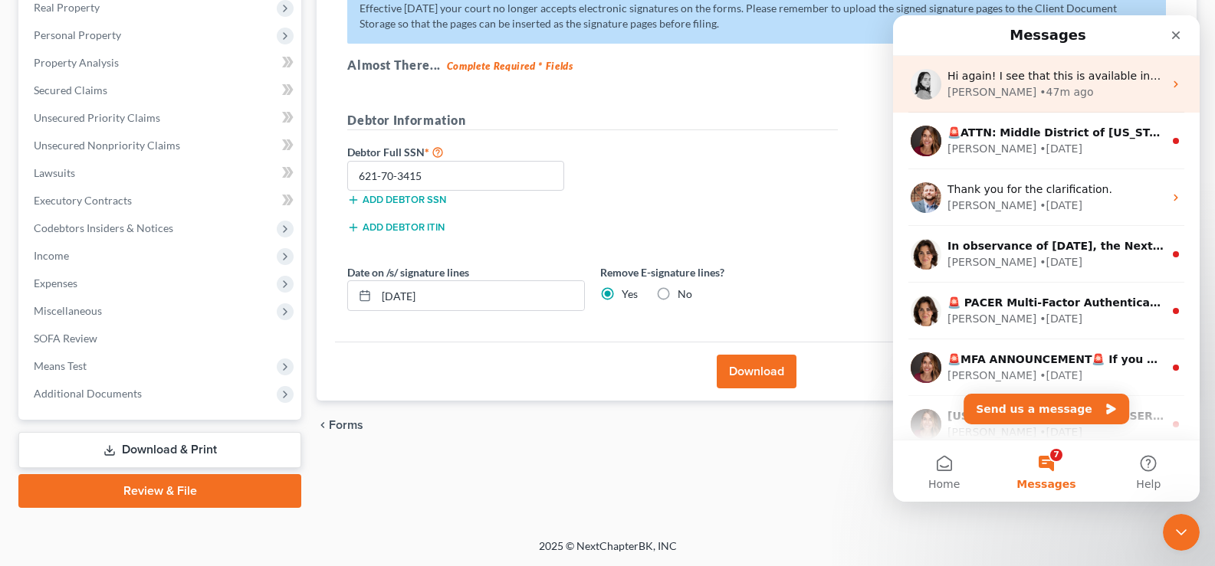
click at [1008, 103] on div "Hi again! I see that this is available in the drop down menu when filing. Somet…" at bounding box center [1046, 84] width 307 height 57
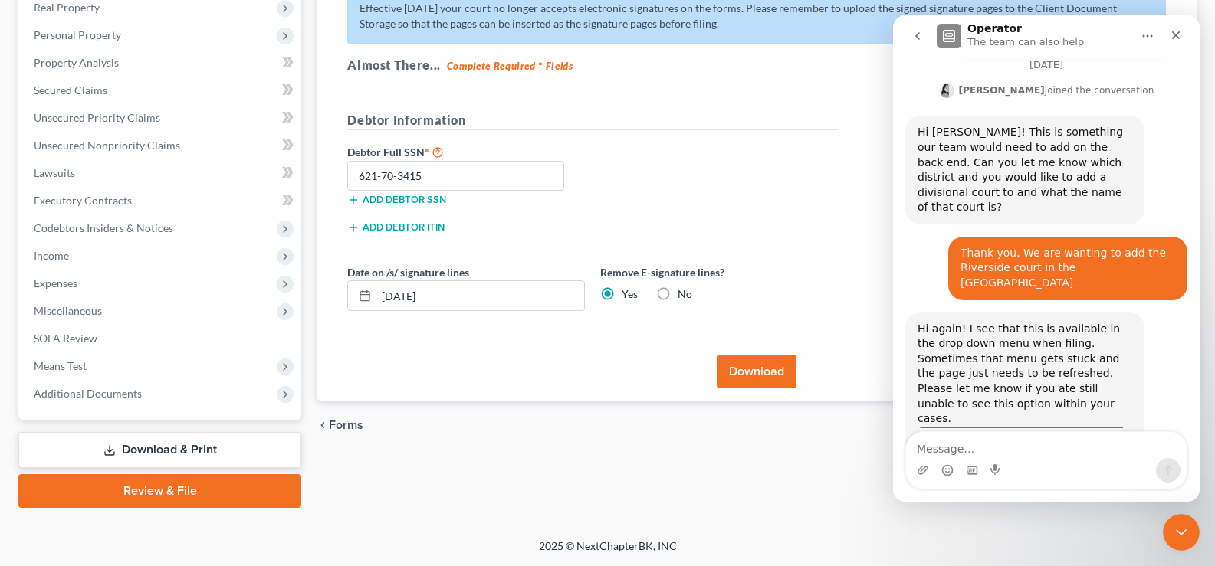
scroll to position [569, 0]
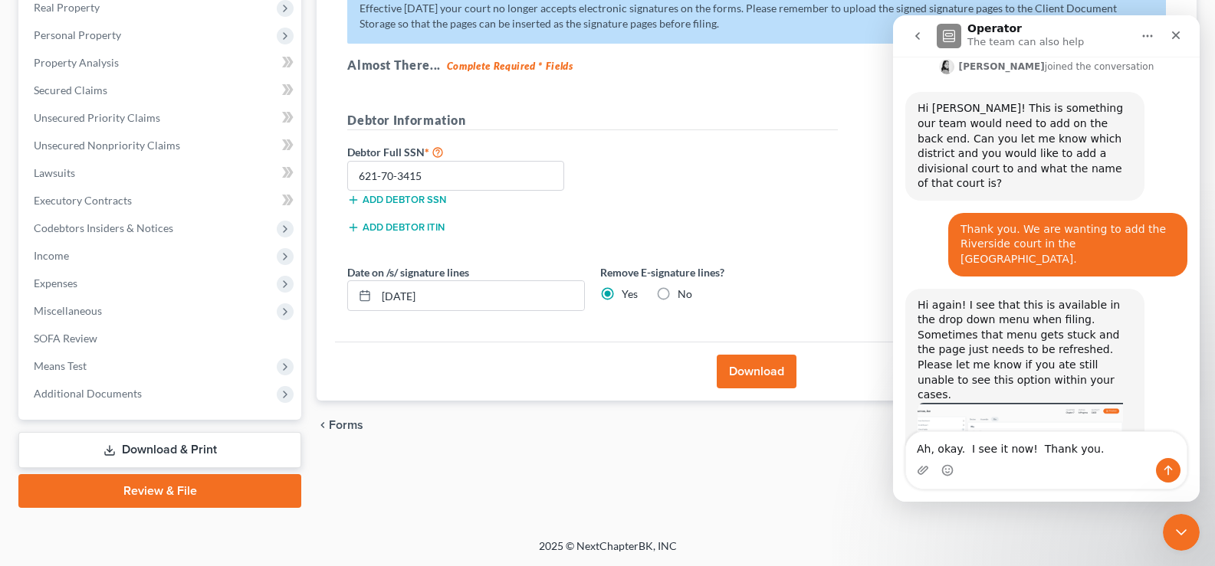
type textarea "Ah, okay. I see it now! Thank you."
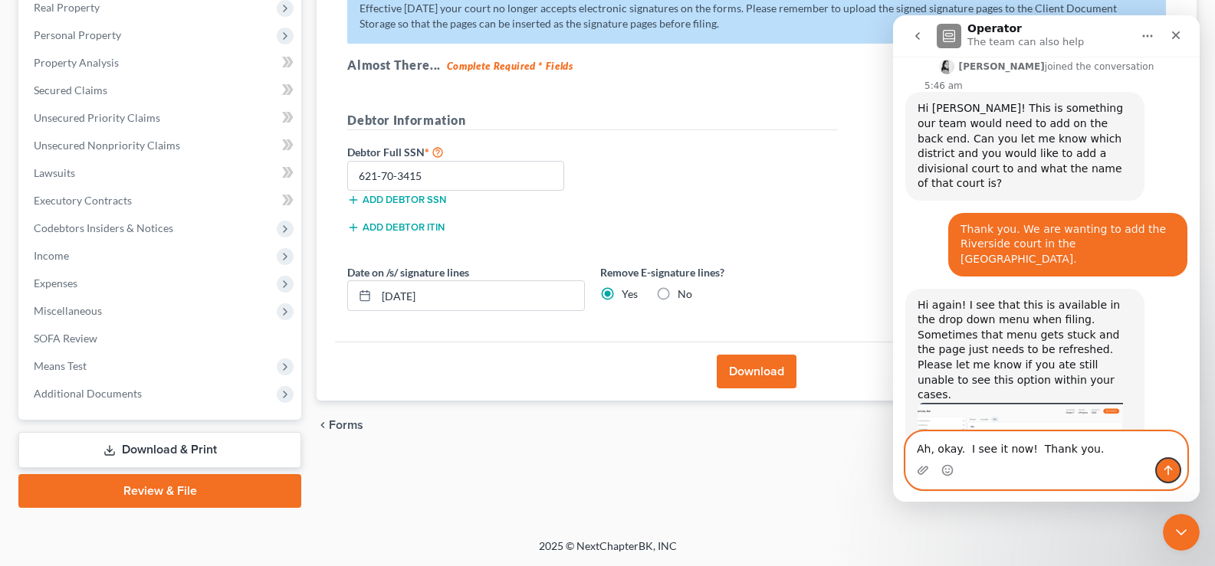
click at [1156, 458] on button "Send a message…" at bounding box center [1168, 470] width 25 height 25
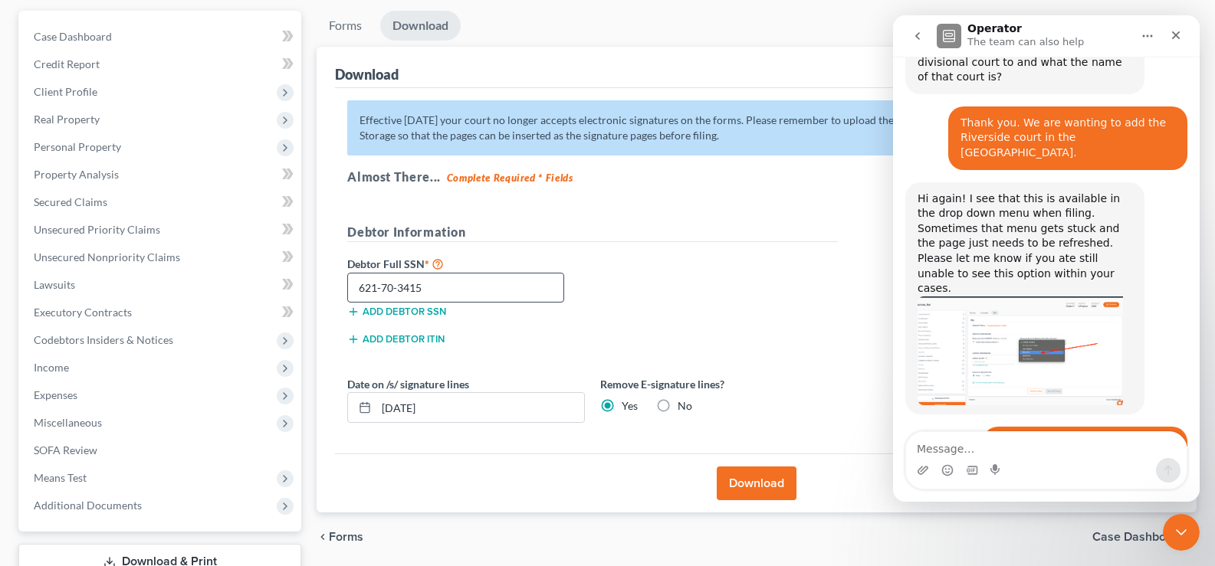
scroll to position [248, 0]
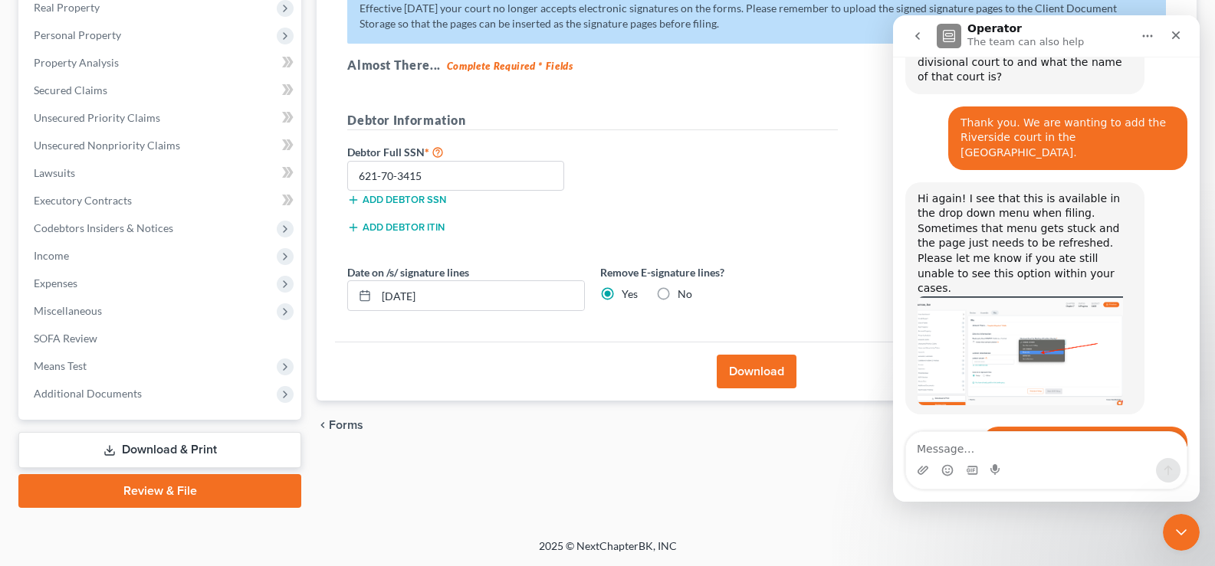
click at [146, 436] on link "Download & Print" at bounding box center [159, 450] width 283 height 36
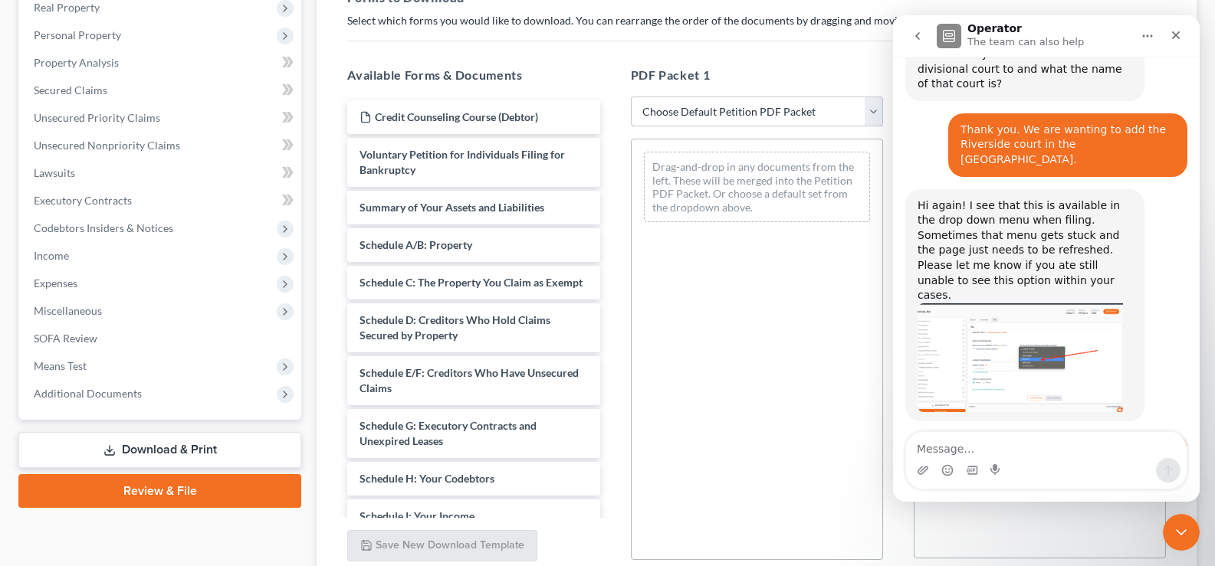
scroll to position [675, 0]
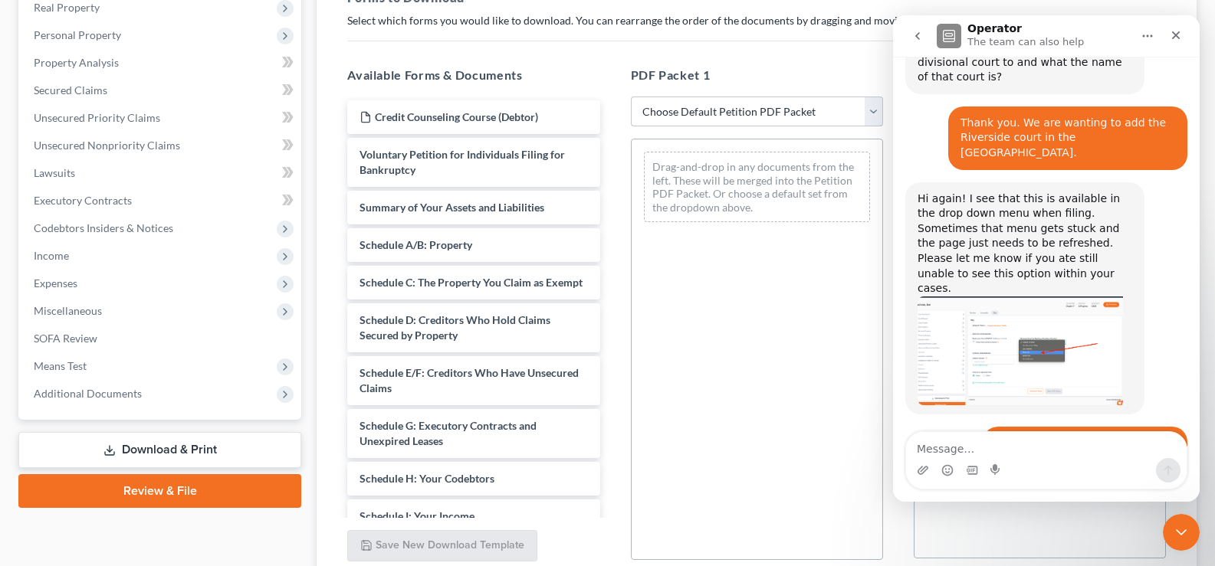
click at [740, 110] on select "Choose Default Petition PDF Packet Complete Bankruptcy Petition (all forms and …" at bounding box center [757, 112] width 252 height 31
select select "3"
click at [631, 97] on select "Choose Default Petition PDF Packet Complete Bankruptcy Petition (all forms and …" at bounding box center [757, 112] width 252 height 31
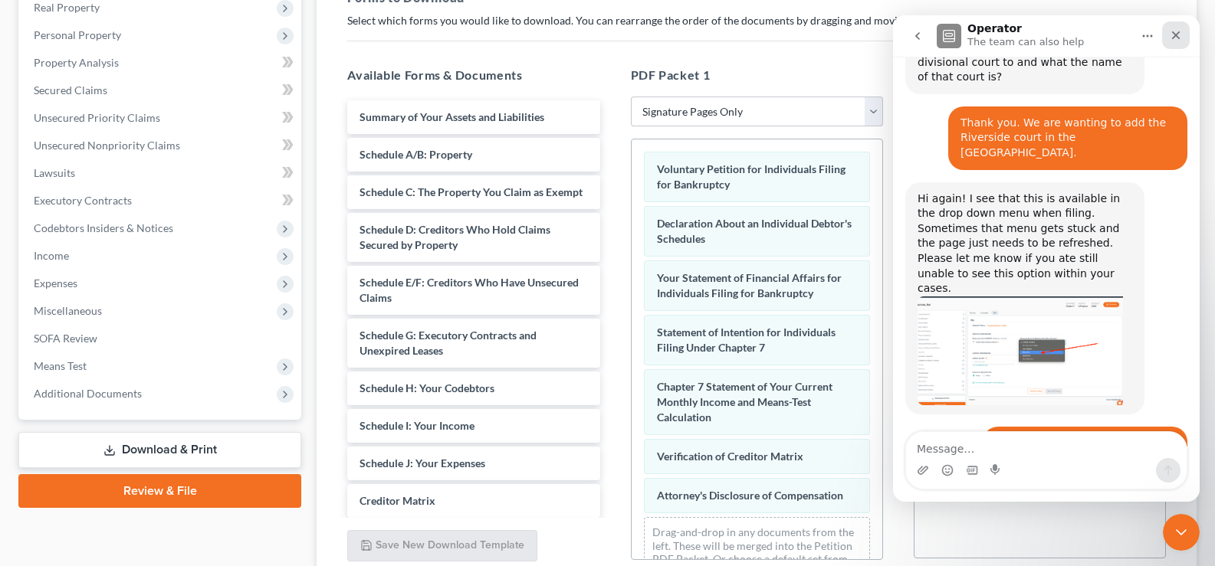
click at [1181, 32] on icon "Close" at bounding box center [1175, 35] width 12 height 12
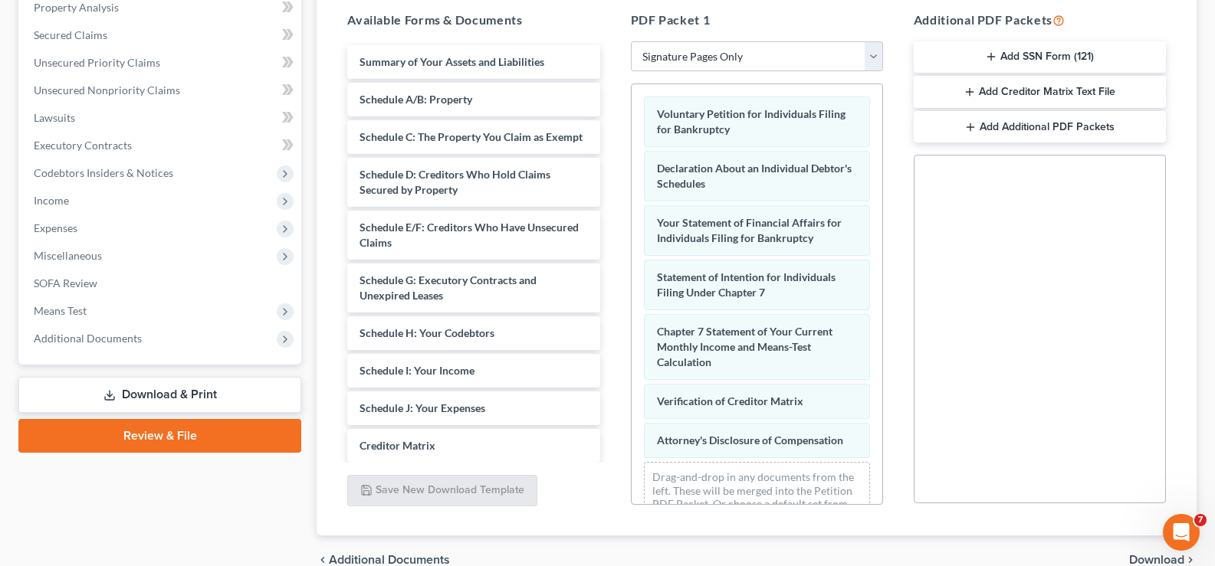
scroll to position [380, 0]
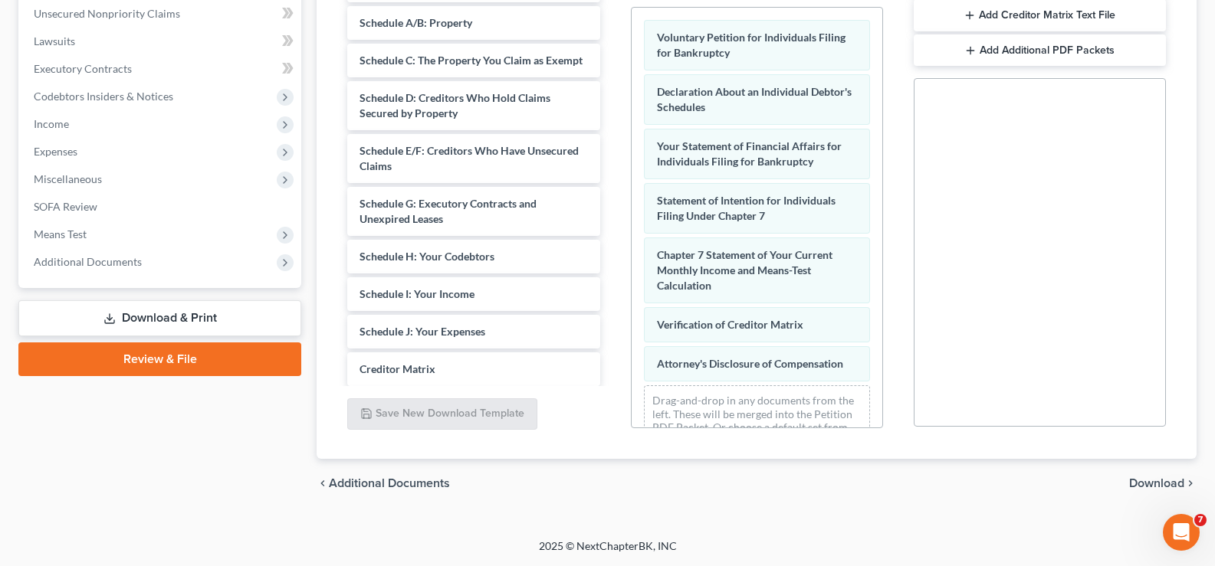
click at [1158, 485] on span "Download" at bounding box center [1156, 483] width 55 height 12
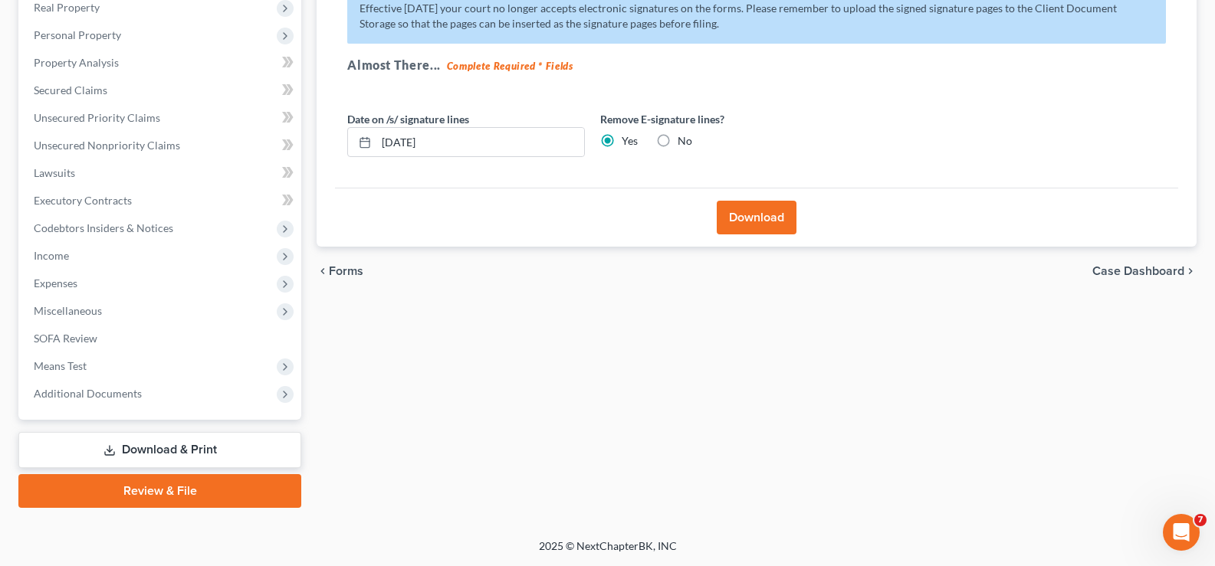
scroll to position [248, 0]
click at [777, 212] on button "Download" at bounding box center [757, 218] width 80 height 34
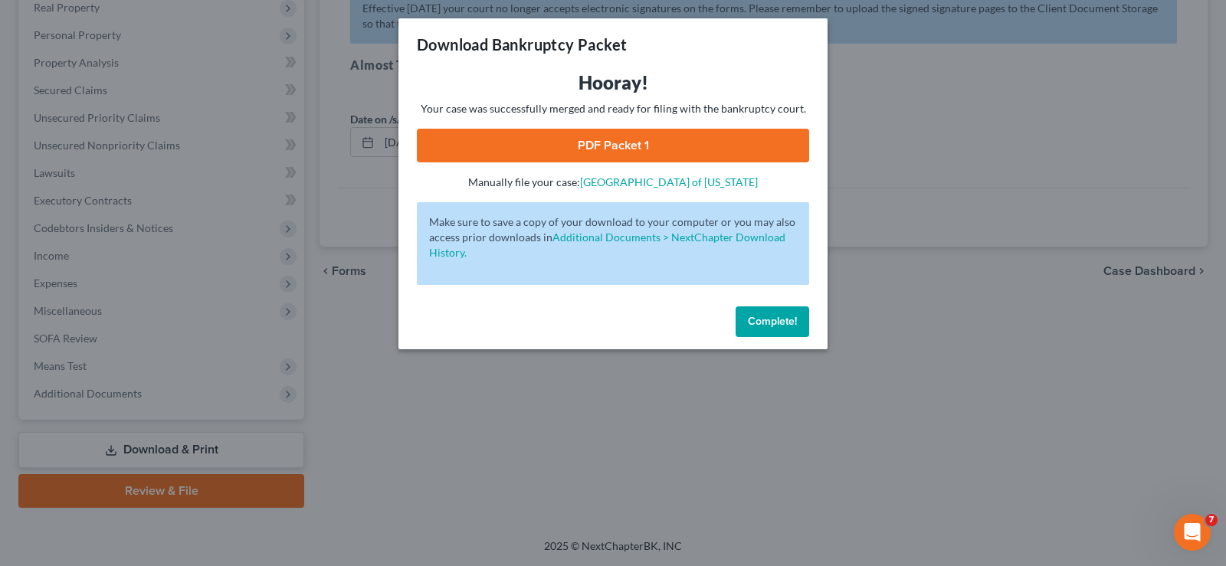
click at [531, 144] on link "PDF Packet 1" at bounding box center [613, 146] width 392 height 34
click at [773, 327] on span "Complete!" at bounding box center [772, 321] width 49 height 13
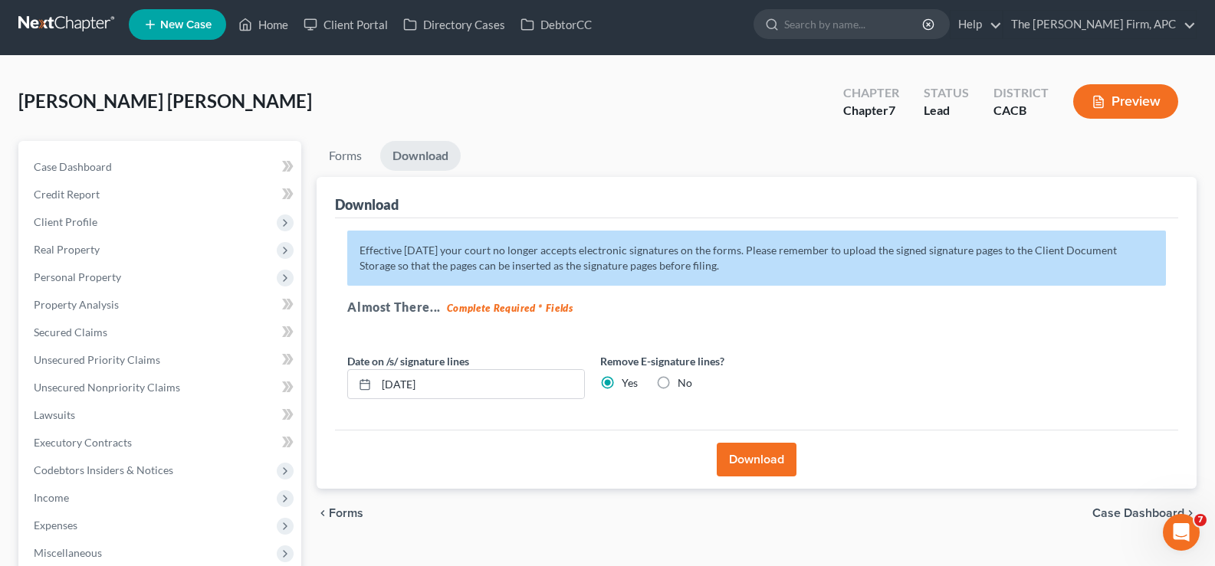
scroll to position [0, 0]
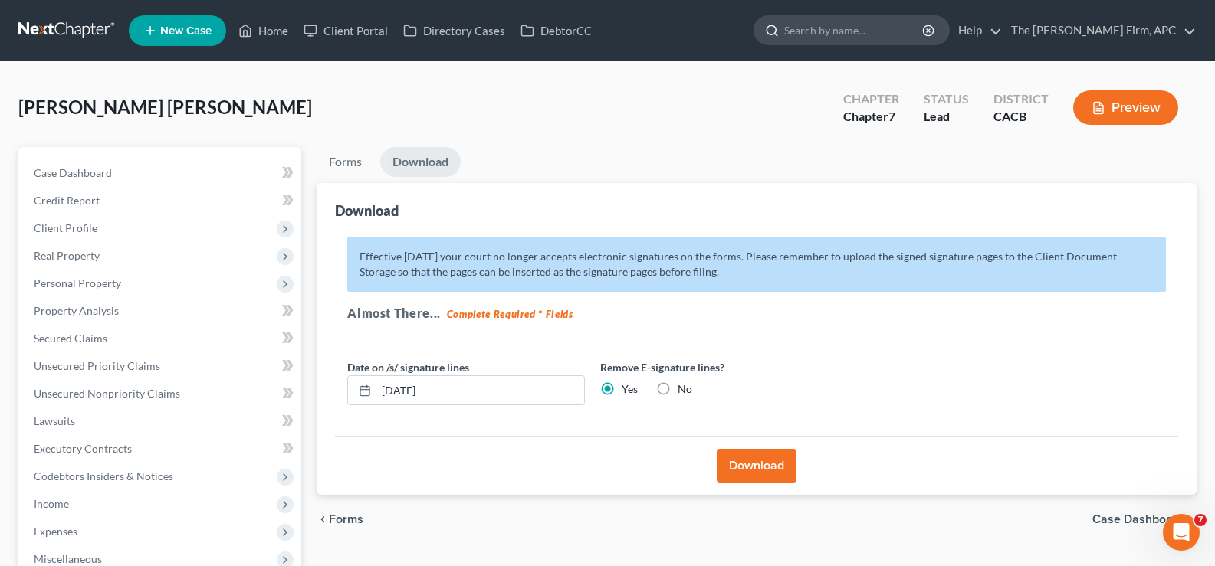
click at [865, 28] on input "search" at bounding box center [854, 30] width 140 height 28
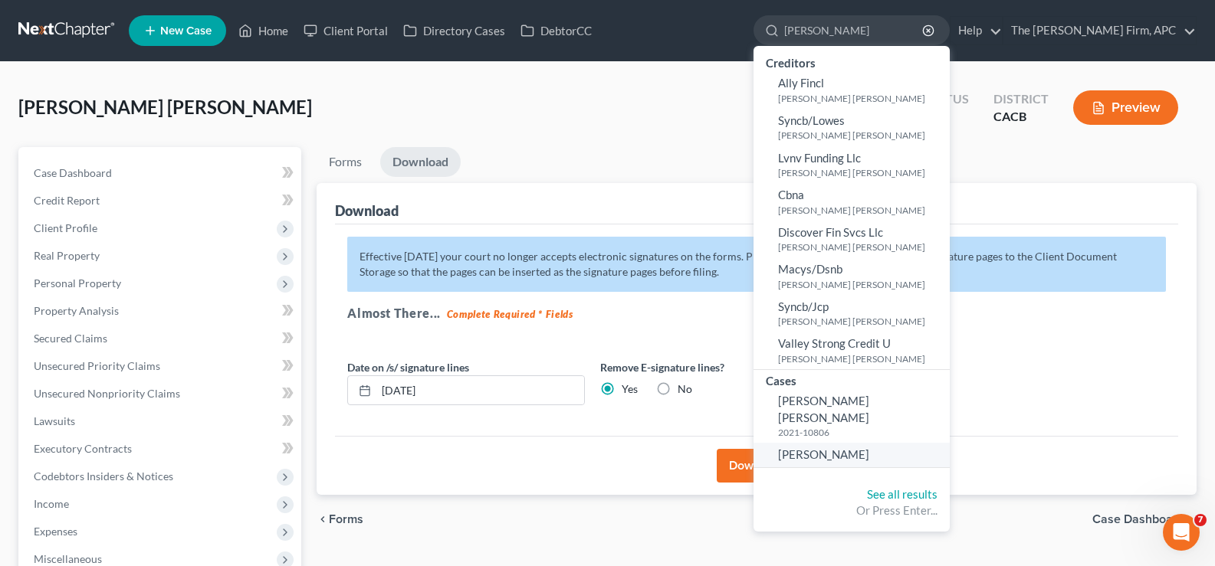
type input "[PERSON_NAME]"
click at [869, 448] on span "[PERSON_NAME]" at bounding box center [823, 455] width 91 height 14
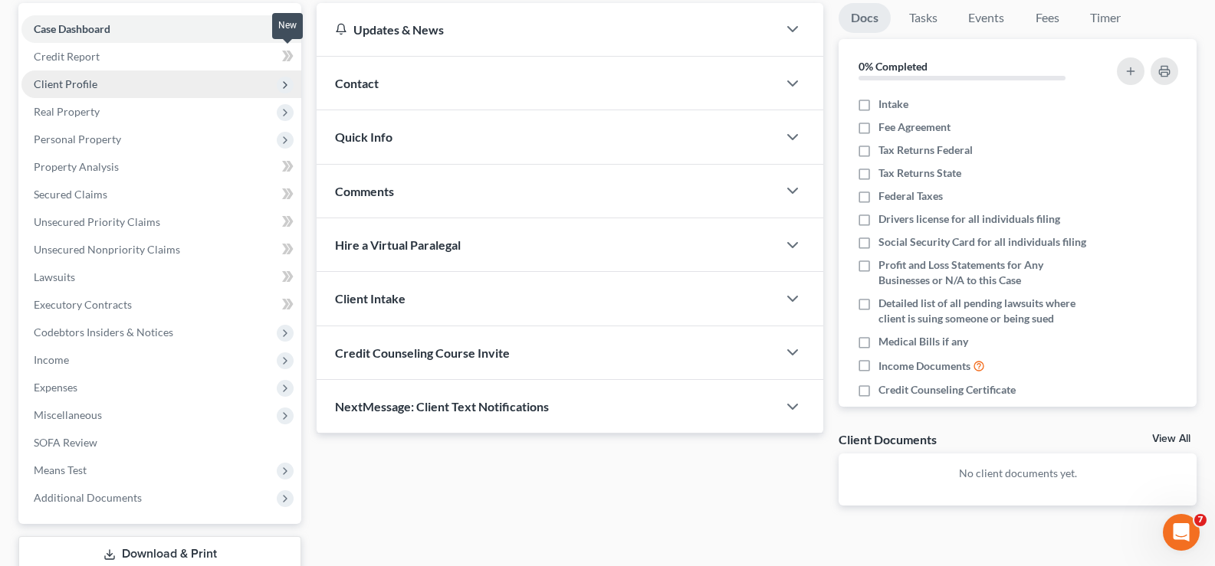
scroll to position [77, 0]
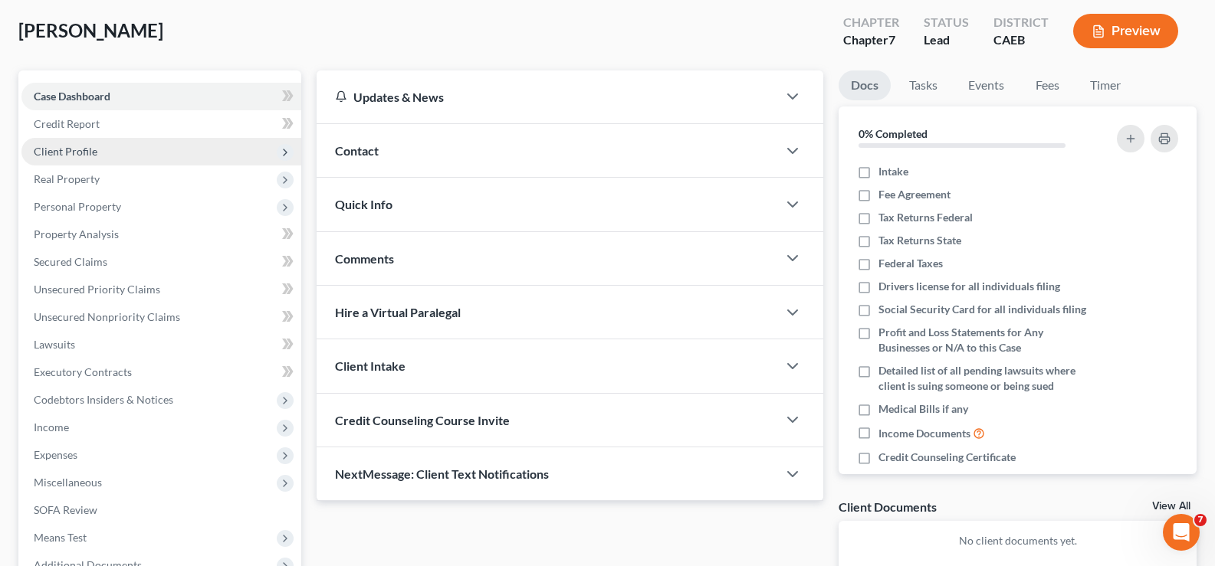
click at [88, 159] on span "Client Profile" at bounding box center [161, 152] width 280 height 28
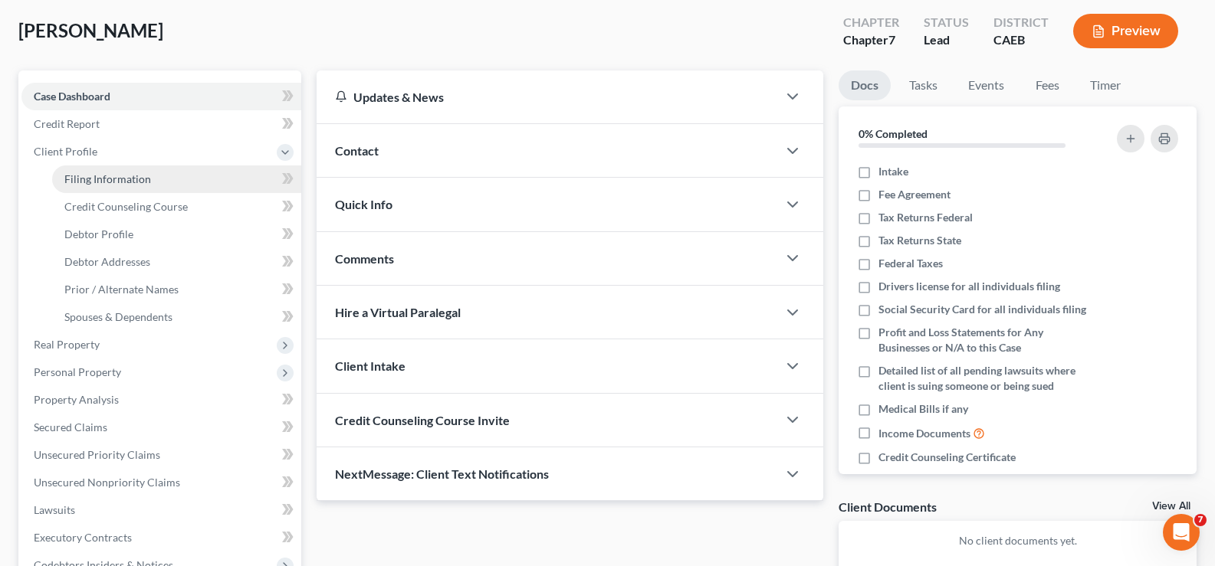
click at [158, 187] on link "Filing Information" at bounding box center [176, 180] width 249 height 28
select select "1"
select select "0"
select select "4"
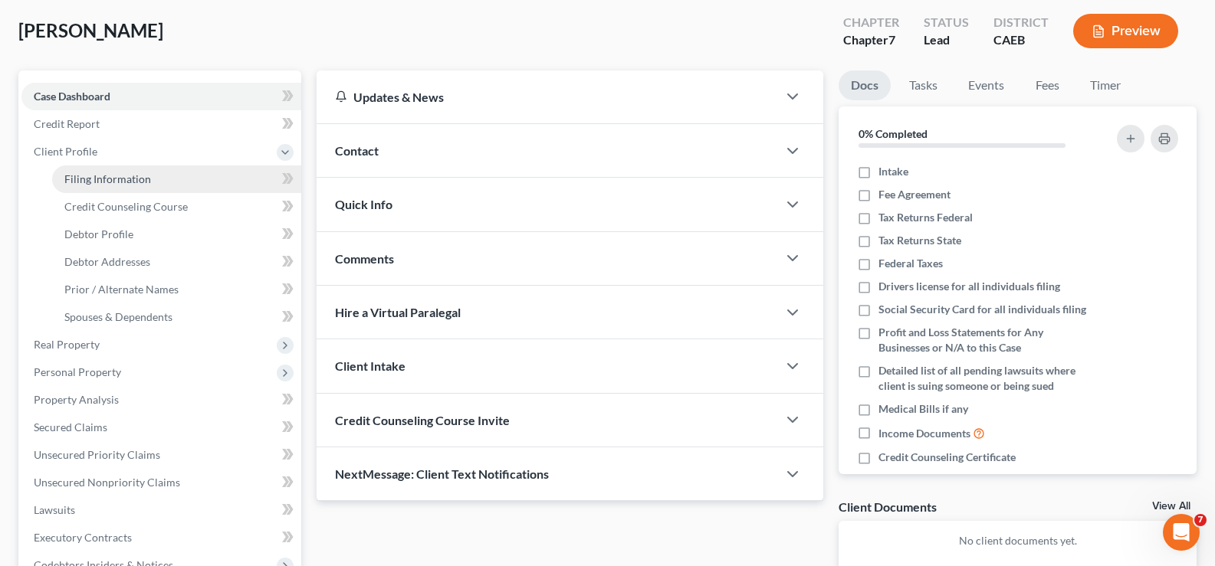
select select "1"
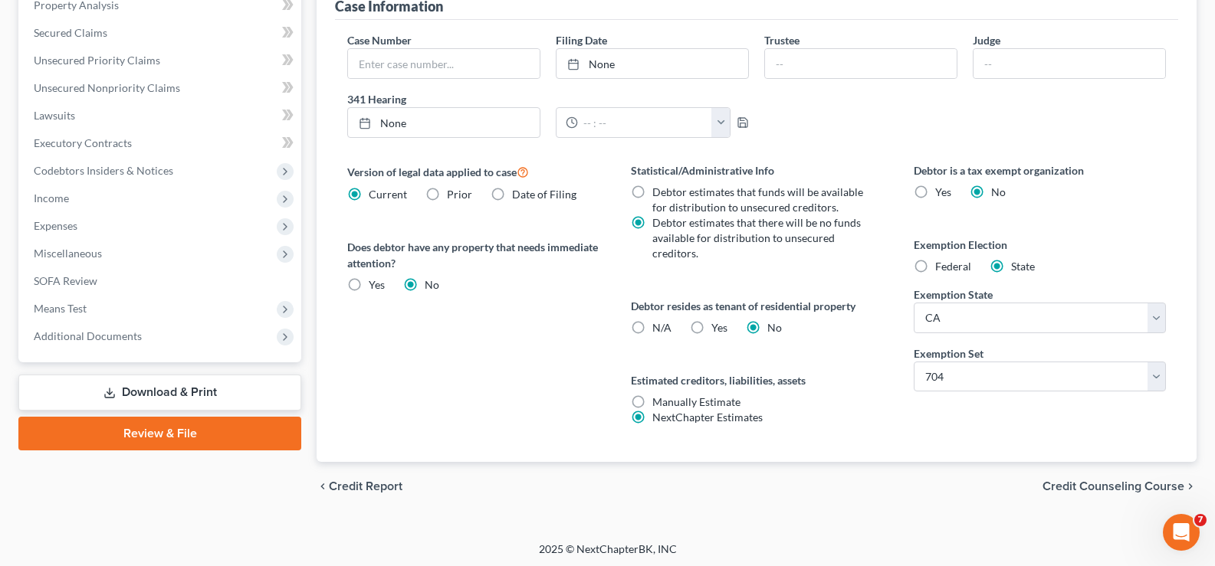
scroll to position [474, 0]
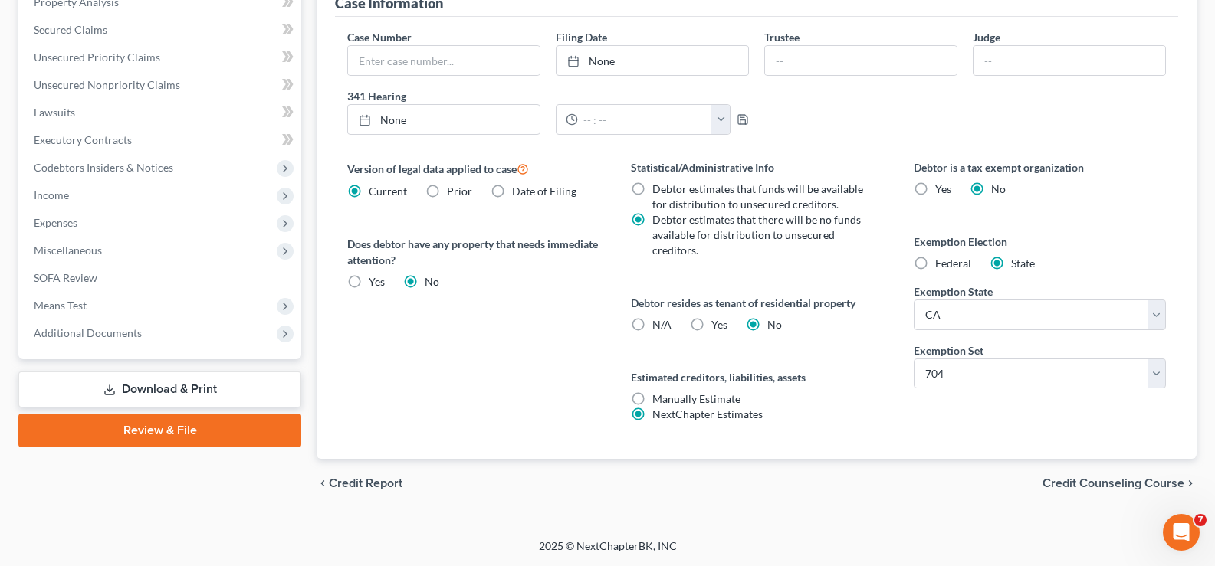
click at [1118, 486] on span "Credit Counseling Course" at bounding box center [1113, 483] width 142 height 12
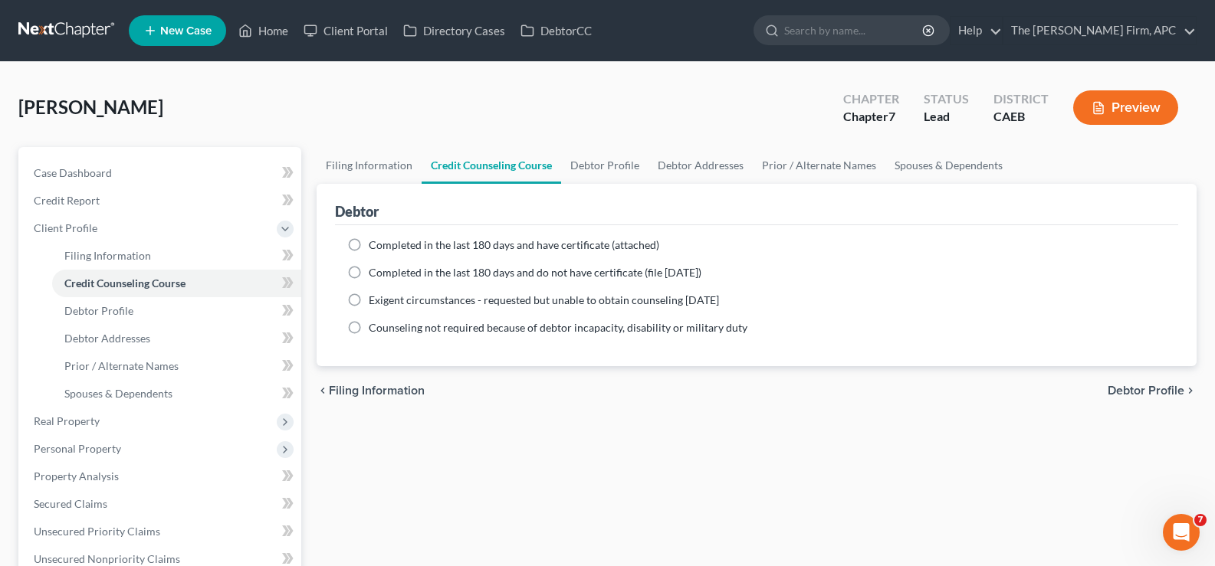
click at [369, 273] on label "Completed in the last 180 days and do not have certificate (file [DATE])" at bounding box center [535, 272] width 333 height 15
click at [375, 273] on input "Completed in the last 180 days and do not have certificate (file [DATE])" at bounding box center [380, 270] width 10 height 10
radio input "true"
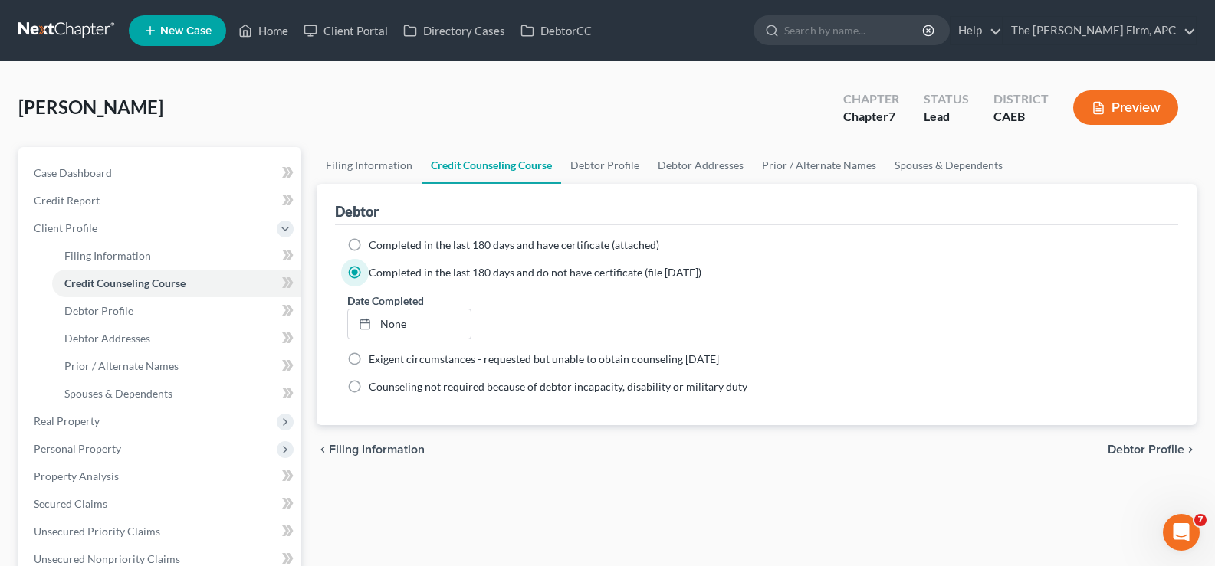
scroll to position [675, 0]
